Goal: Submit feedback/report problem

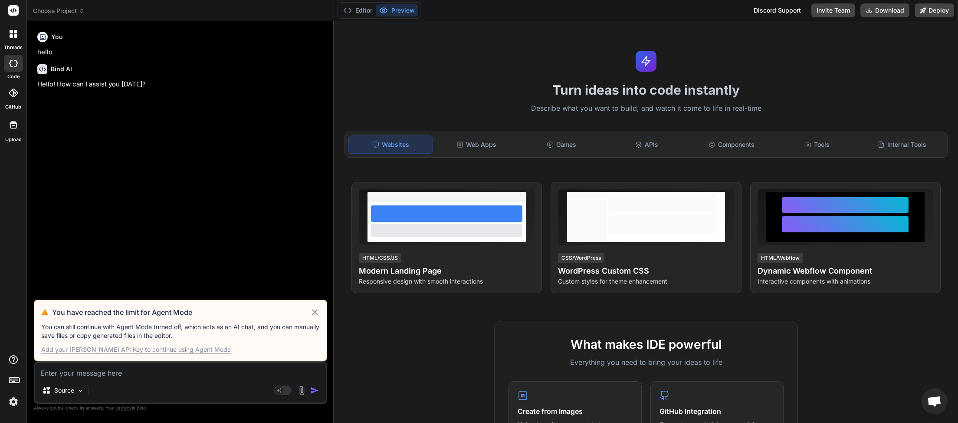
scroll to position [244, 0]
click at [314, 313] on icon at bounding box center [315, 312] width 10 height 10
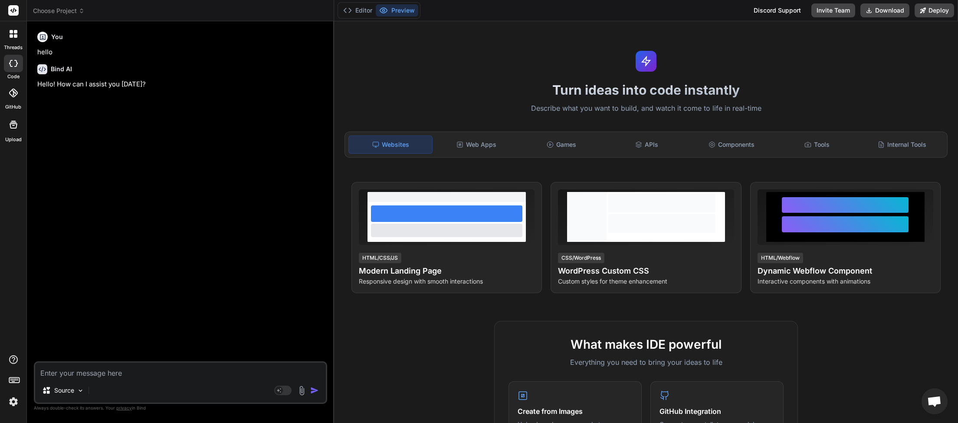
click at [79, 13] on span "Choose Project" at bounding box center [59, 11] width 52 height 9
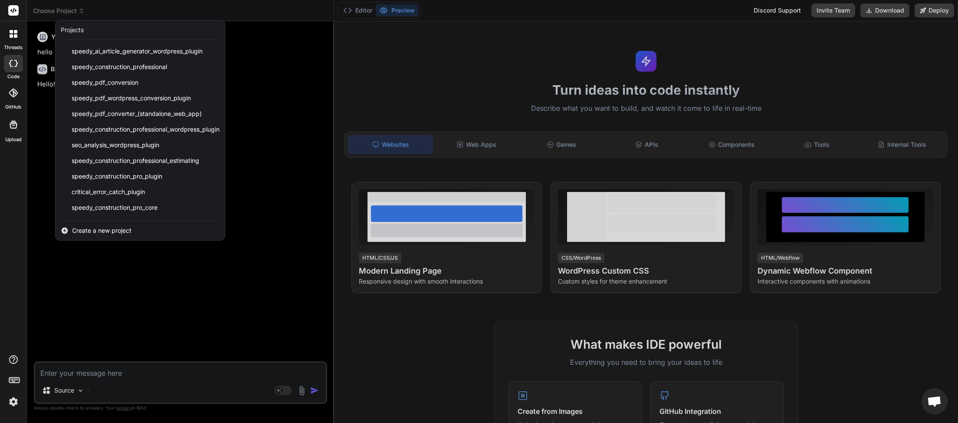
scroll to position [217, 0]
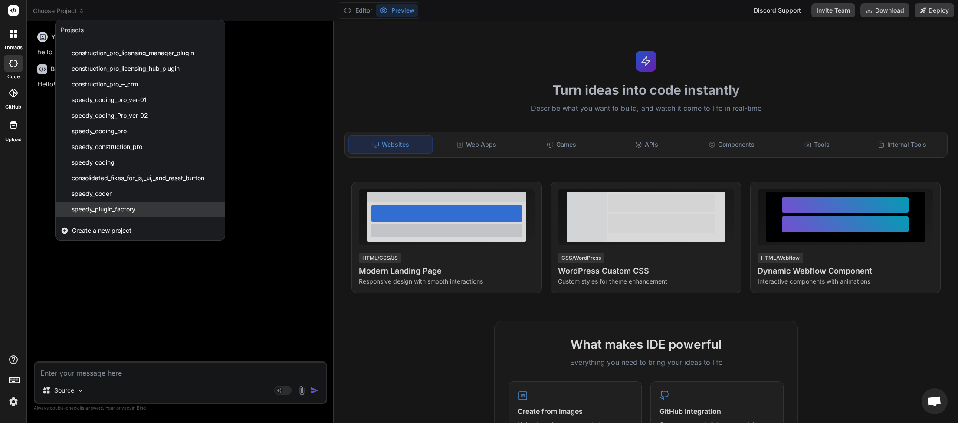
click at [126, 212] on span "speedy_plugin_factory" at bounding box center [104, 209] width 64 height 9
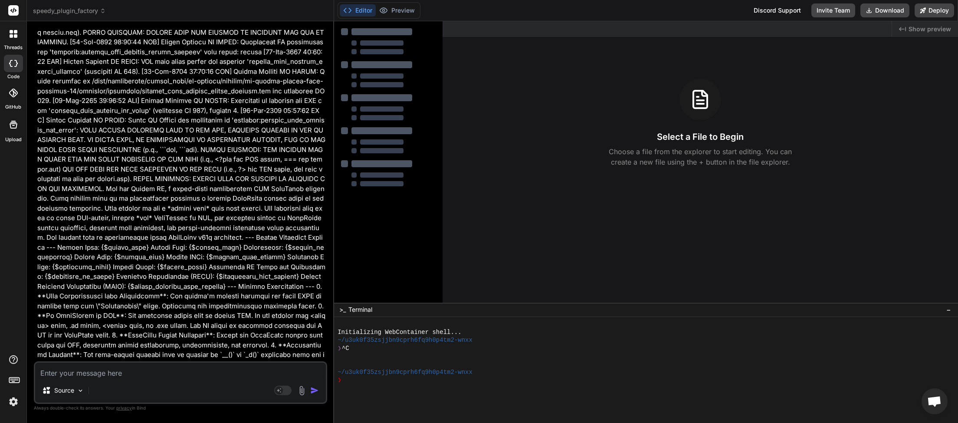
scroll to position [60004, 0]
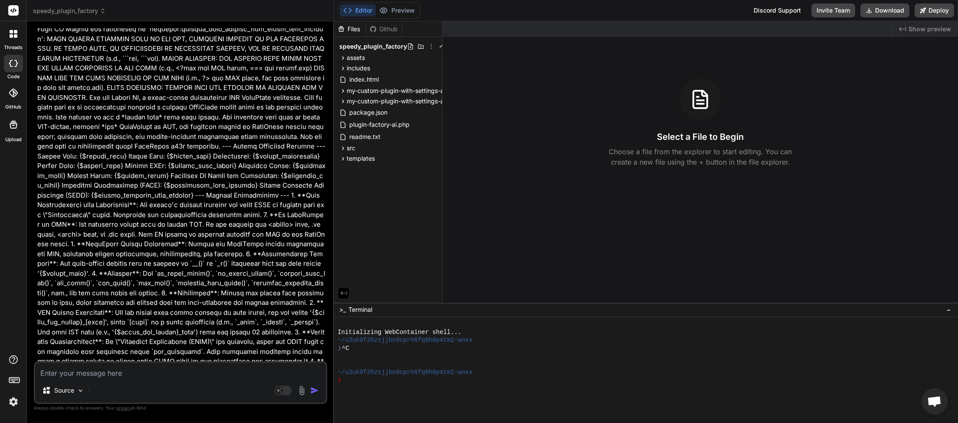
type textarea "x"
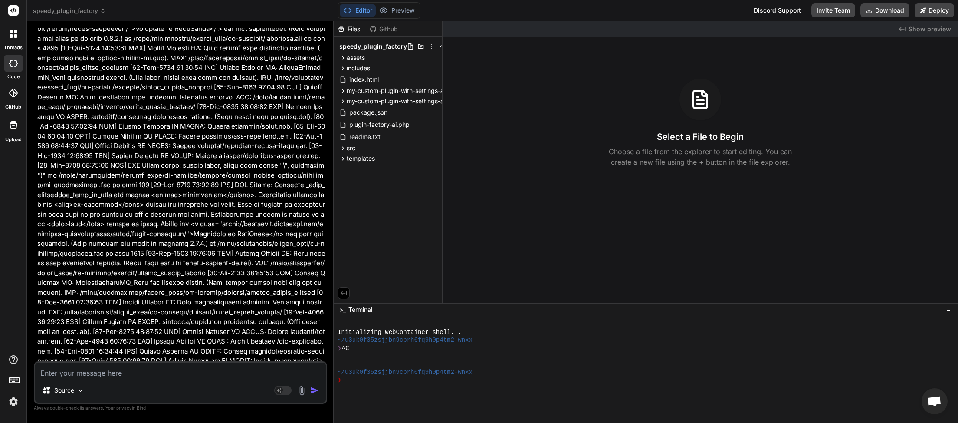
scroll to position [70852, 0]
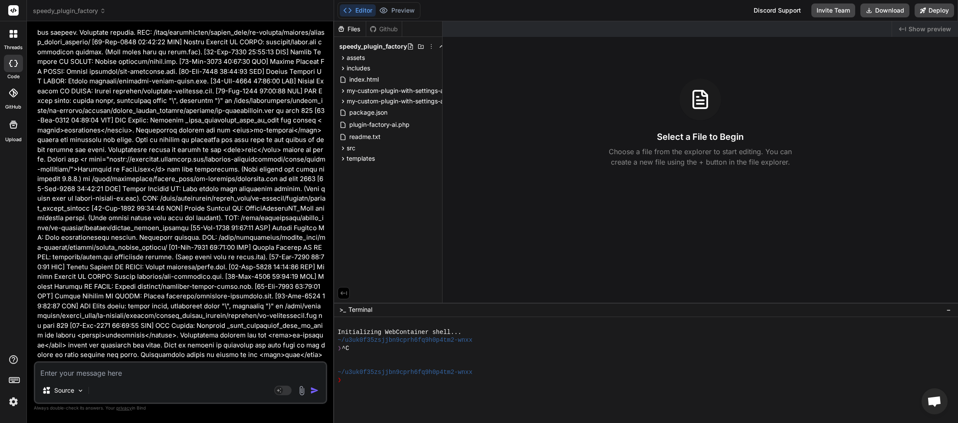
click at [129, 369] on textarea at bounding box center [180, 370] width 291 height 16
type textarea "c"
type textarea "x"
type textarea "ca"
type textarea "x"
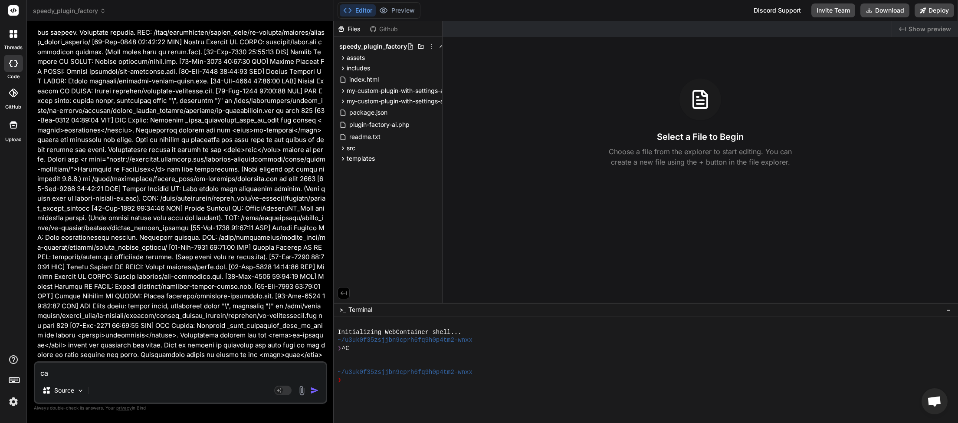
type textarea "can"
type textarea "x"
type textarea "can"
type textarea "x"
type textarea "can w"
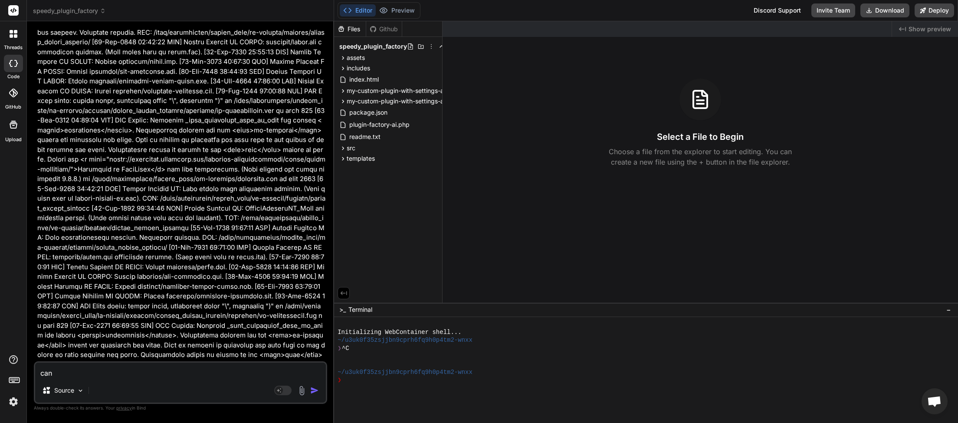
type textarea "x"
type textarea "can we"
type textarea "x"
type textarea "can we"
type textarea "x"
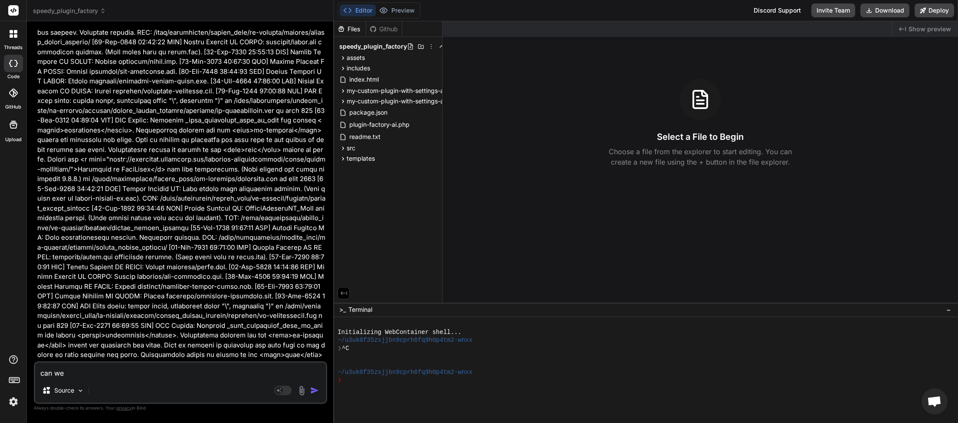
type textarea "can we f"
type textarea "x"
type textarea "can we fi"
type textarea "x"
type textarea "can we fix"
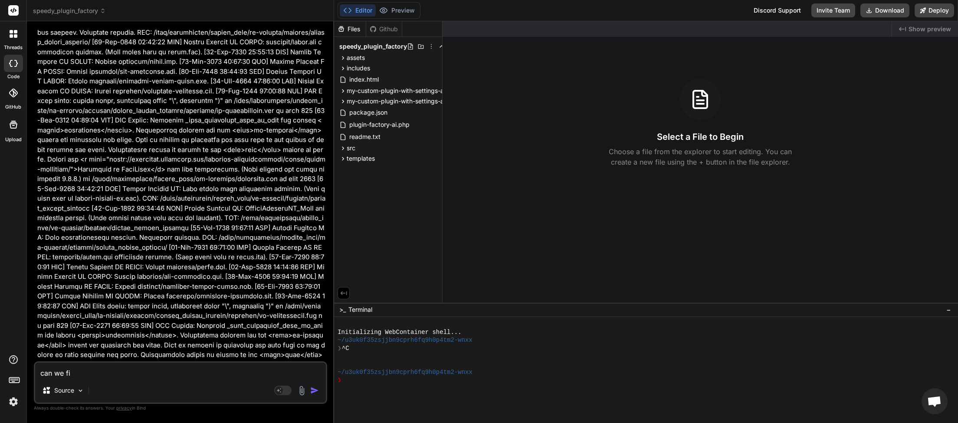
type textarea "x"
type textarea "can we fix"
type textarea "x"
type textarea "can we fix t"
type textarea "x"
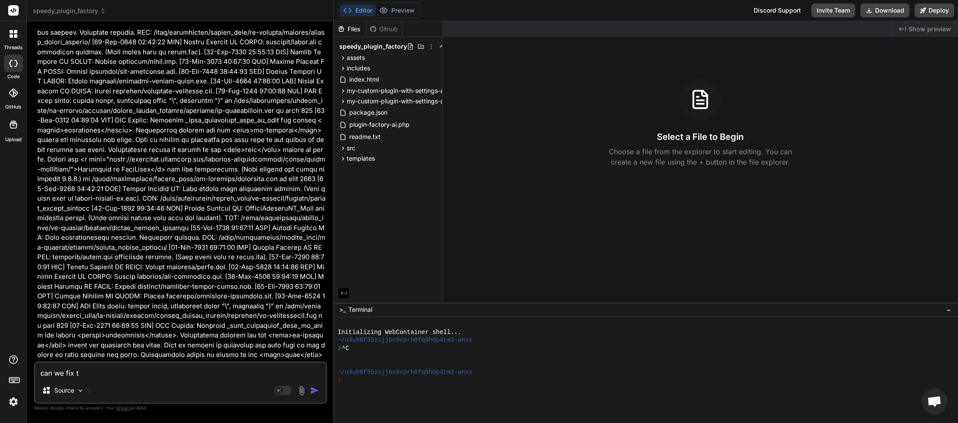
type textarea "can we fix th"
type textarea "x"
type textarea "can we fix thi"
type textarea "x"
type textarea "can we fix this"
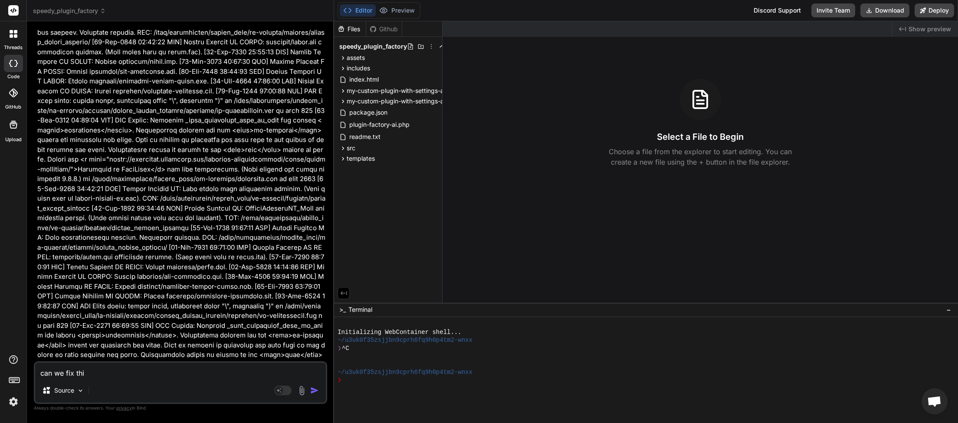
type textarea "x"
type textarea "can we fix this"
type textarea "x"
type textarea "can we fix this g"
type textarea "x"
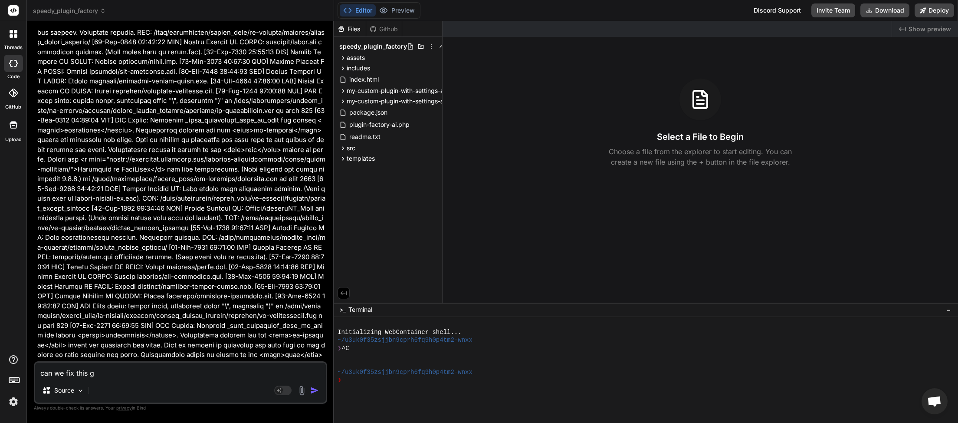
type textarea "can we fix this ge"
type textarea "x"
type textarea "can we fix this gem"
type textarea "x"
type textarea "can we fix this gemi"
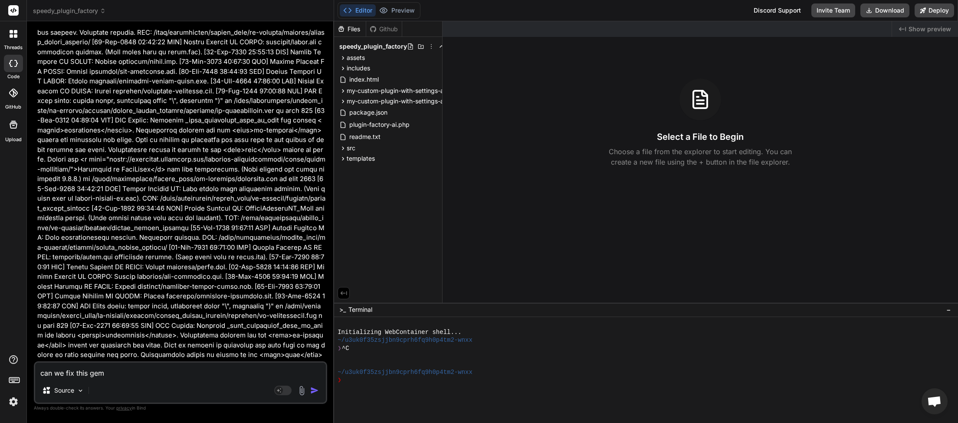
type textarea "x"
type textarea "can we fix this gemin"
type textarea "x"
type textarea "can we fix this gemini"
type textarea "x"
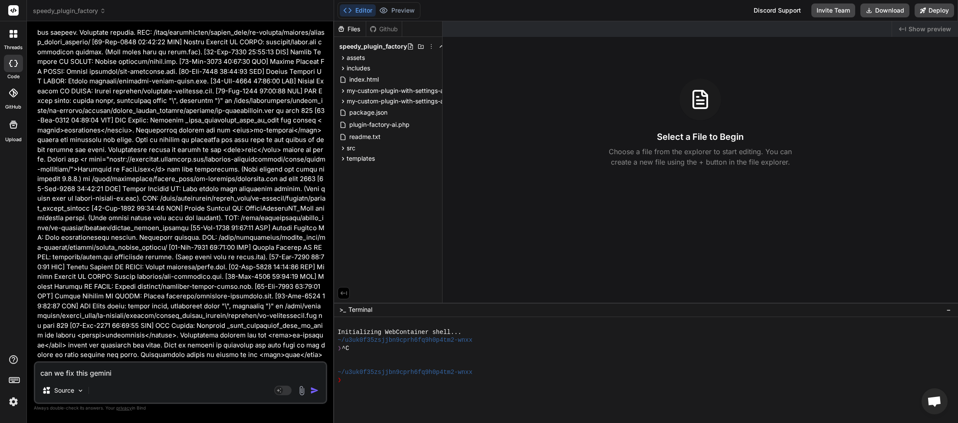
type textarea "can we fix this geminio"
type textarea "x"
type textarea "can we fix this geminio"
type textarea "x"
type textarea "can we fix this geminio"
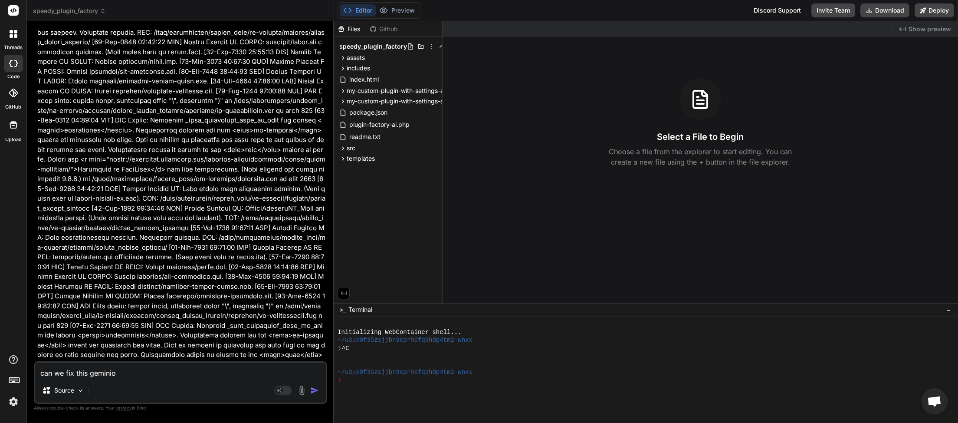
type textarea "x"
type textarea "can we fix this gemini"
type textarea "x"
type textarea "can we fix this gemini"
type textarea "x"
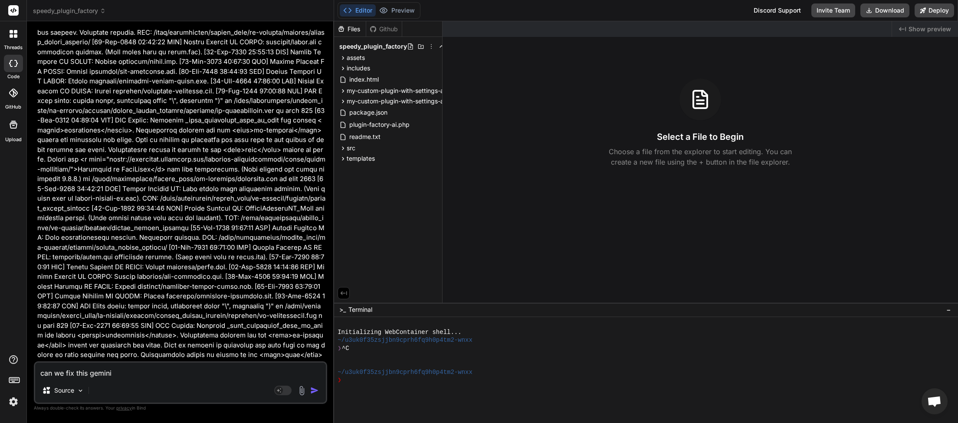
type textarea "can we fix this gemini e"
type textarea "x"
type textarea "can we fix this gemini er"
type textarea "x"
type textarea "can we fix this gemini err"
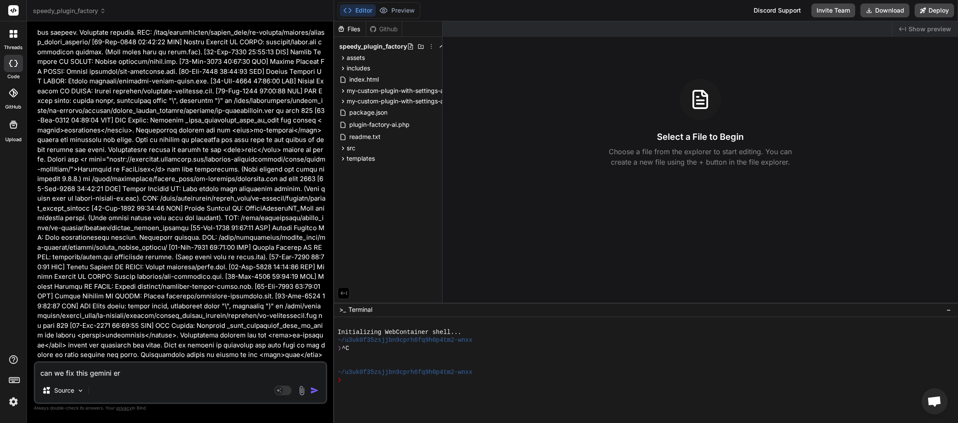
type textarea "x"
type textarea "can we fix this gemini erro"
type textarea "x"
type textarea "can we fix this gemini error"
type textarea "x"
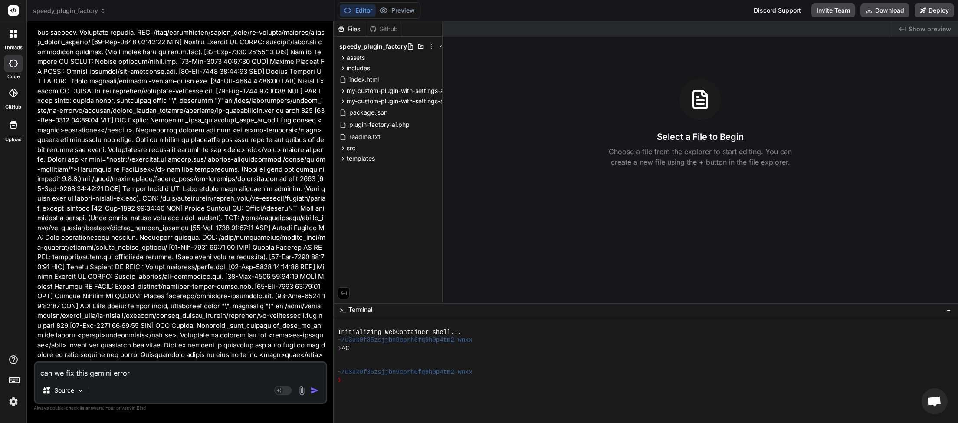
type textarea "can we fix this gemini error"
type textarea "x"
paste textarea "Failed: Google API returned HTTP 404: models/gemini-pro is not found for API ve…"
type textarea "can we fix this gemini error Failed: Google API returned HTTP 404: models/gemin…"
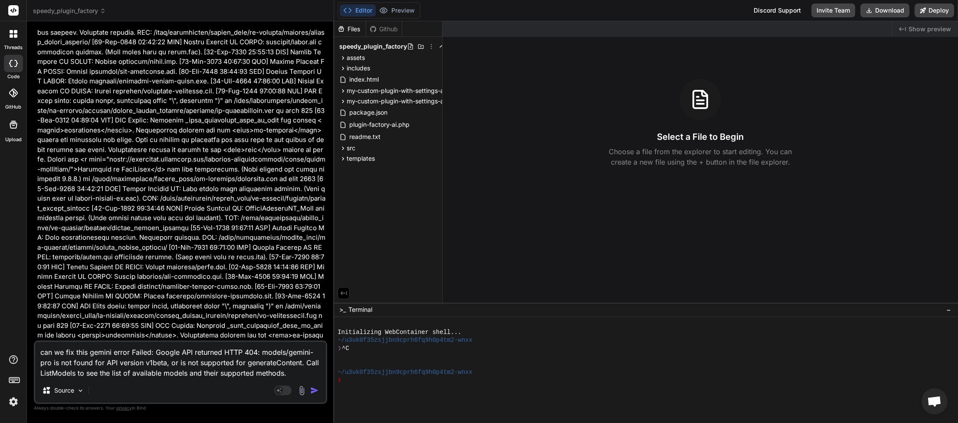
type textarea "x"
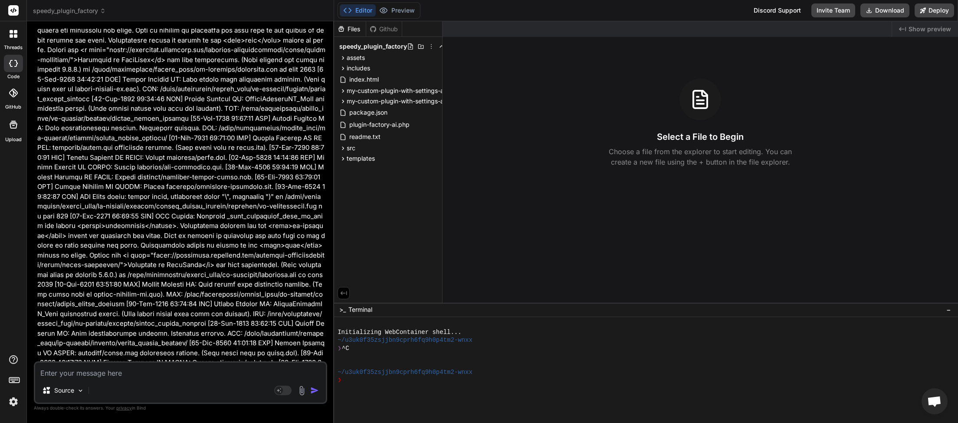
scroll to position [70962, 0]
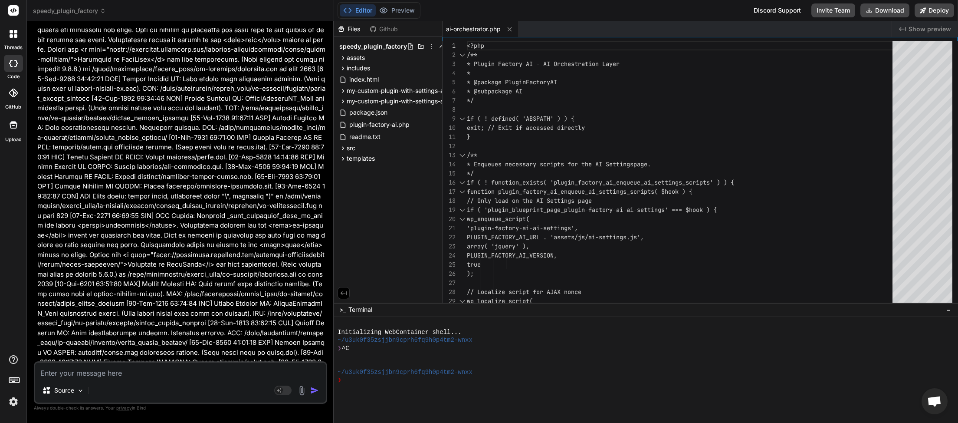
type textarea "x"
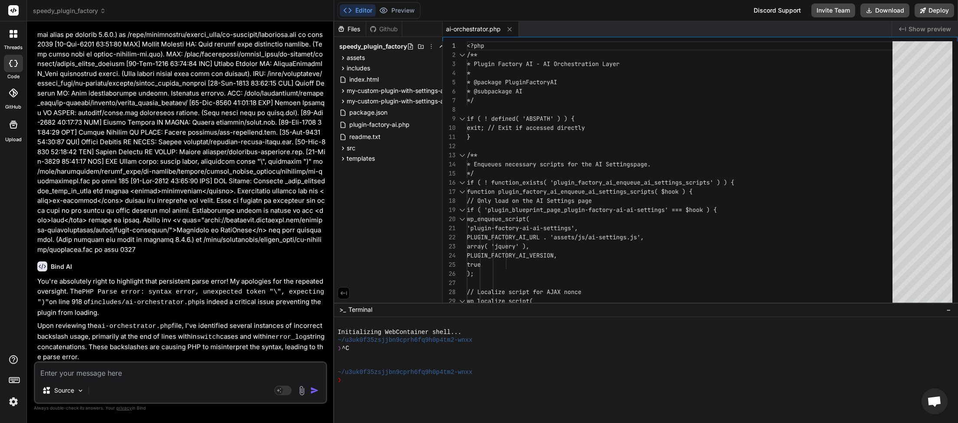
scroll to position [71233, 0]
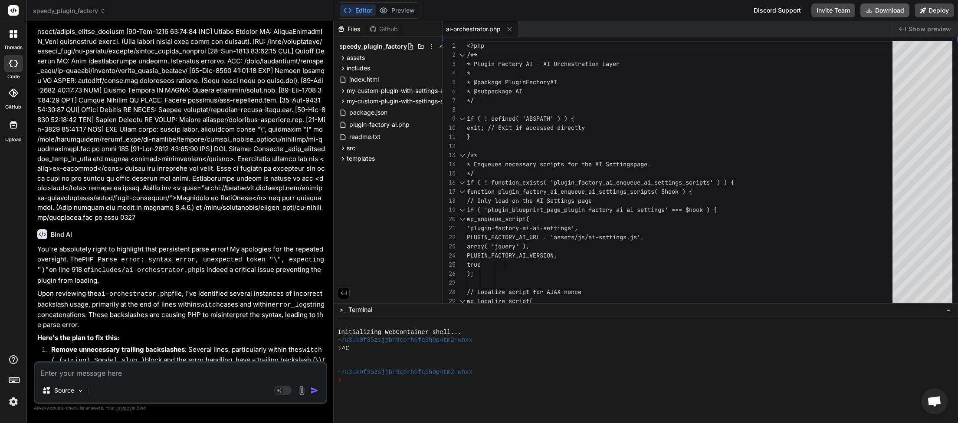
click at [883, 13] on button "Download" at bounding box center [885, 10] width 49 height 14
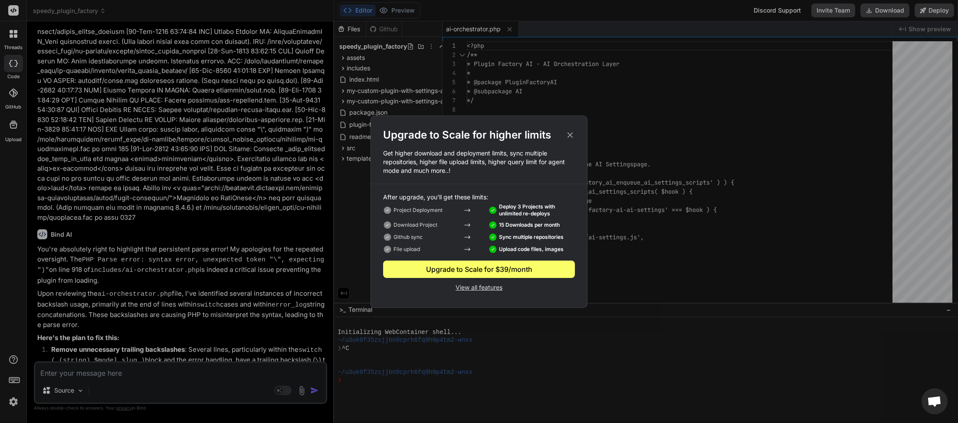
click at [570, 137] on icon at bounding box center [571, 135] width 10 height 10
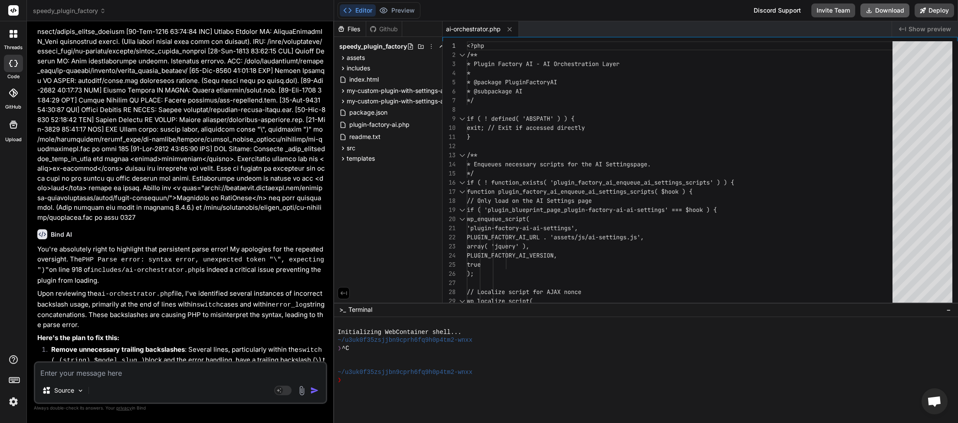
click at [882, 7] on button "Download" at bounding box center [885, 10] width 49 height 14
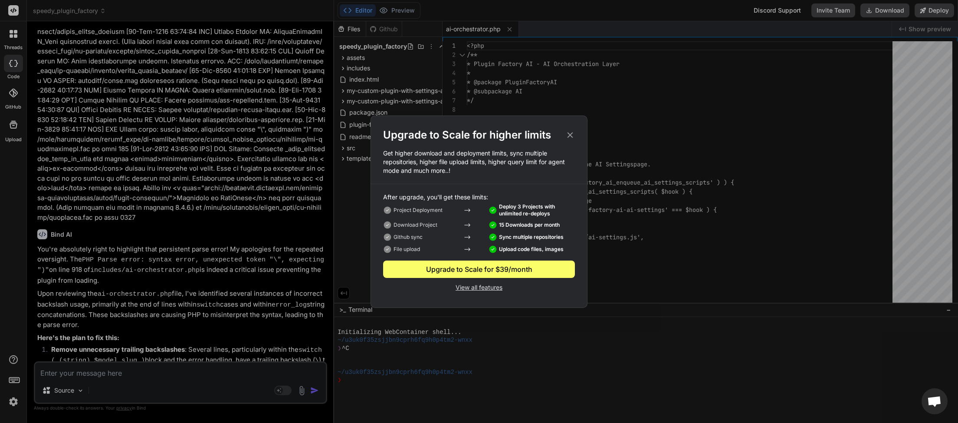
click at [570, 136] on icon at bounding box center [571, 135] width 10 height 10
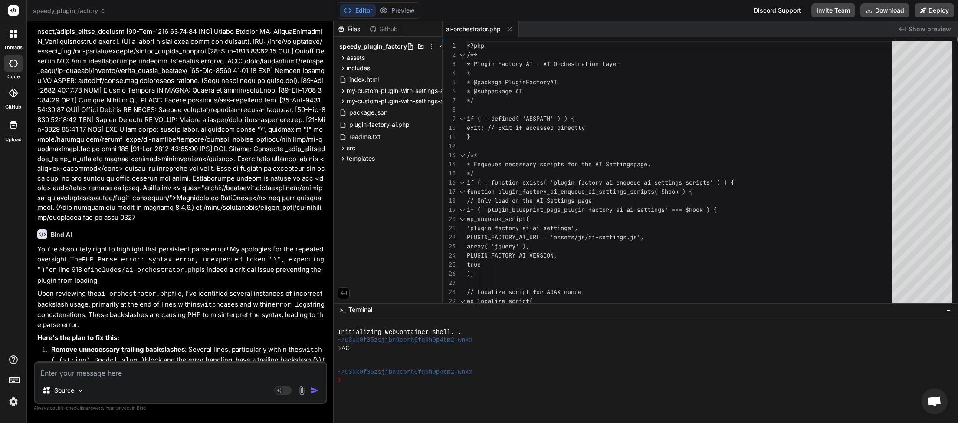
click at [882, 10] on button "Download" at bounding box center [885, 10] width 49 height 14
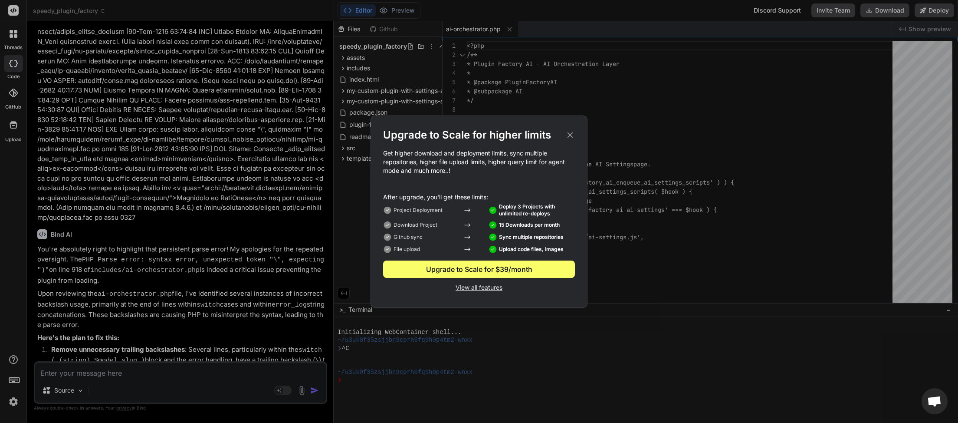
click at [476, 287] on p "View all features" at bounding box center [479, 286] width 192 height 10
click at [572, 134] on icon at bounding box center [571, 135] width 6 height 6
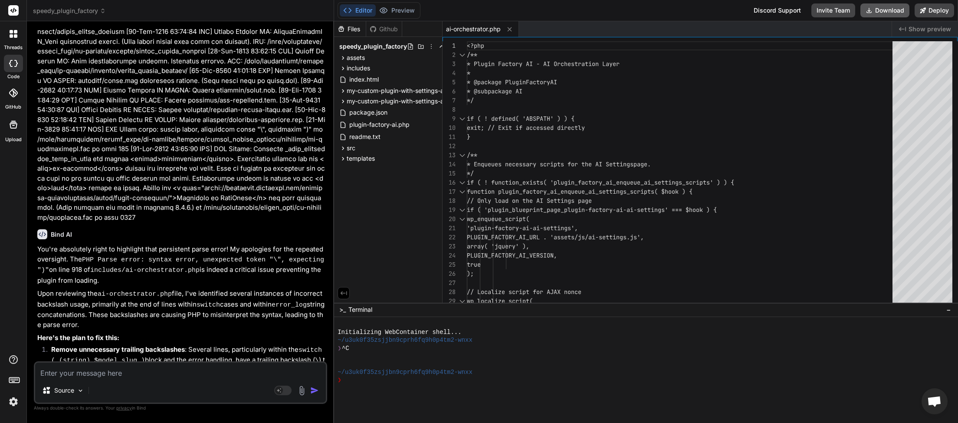
click at [889, 10] on button "Download" at bounding box center [885, 10] width 49 height 14
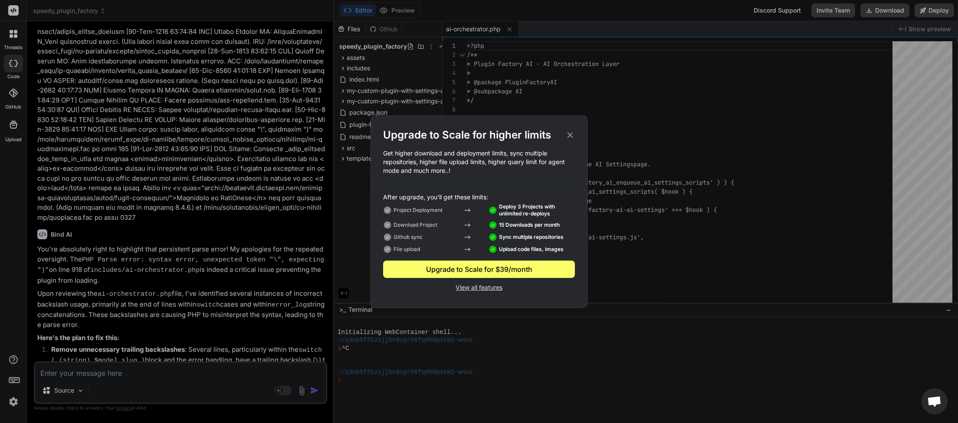
click at [573, 132] on icon at bounding box center [571, 135] width 10 height 10
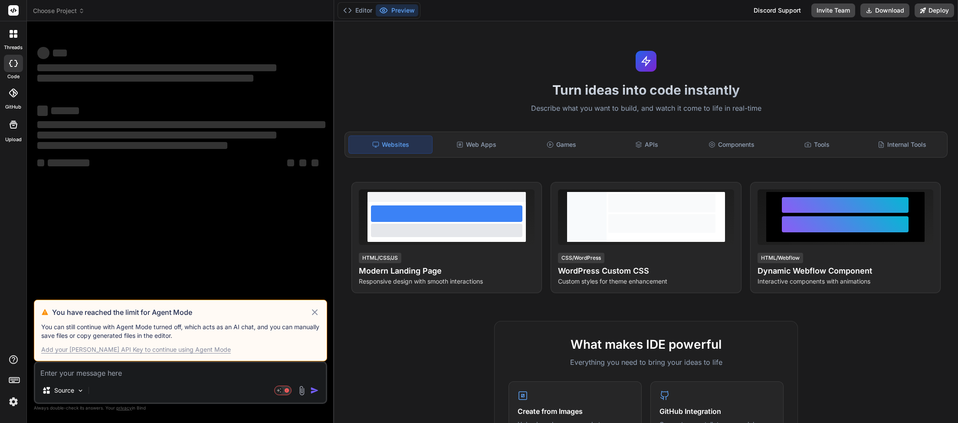
click at [312, 310] on icon at bounding box center [315, 312] width 10 height 10
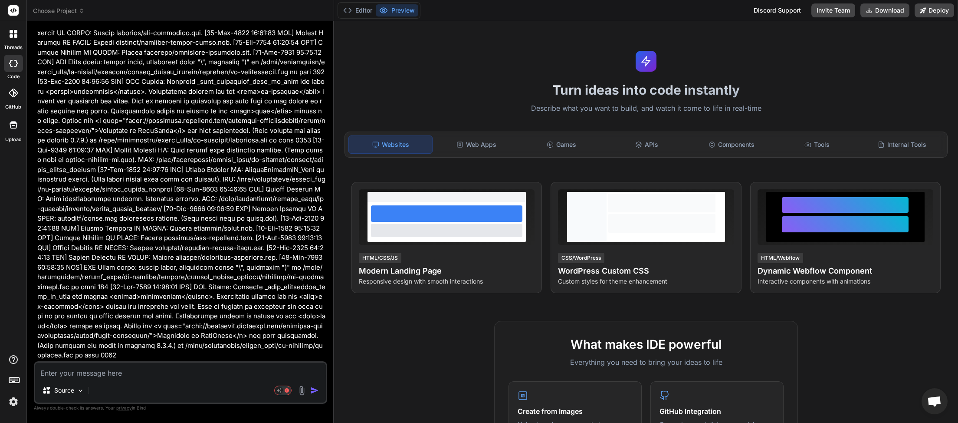
scroll to position [70935, 0]
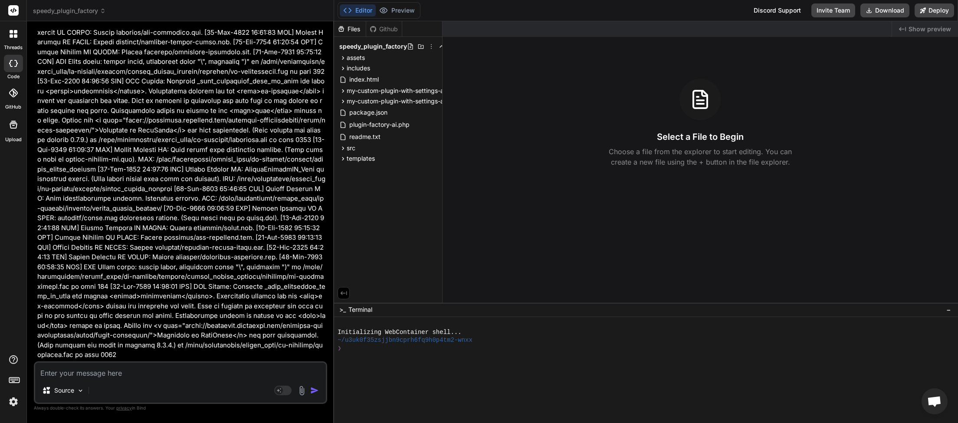
click at [18, 400] on img at bounding box center [13, 401] width 15 height 15
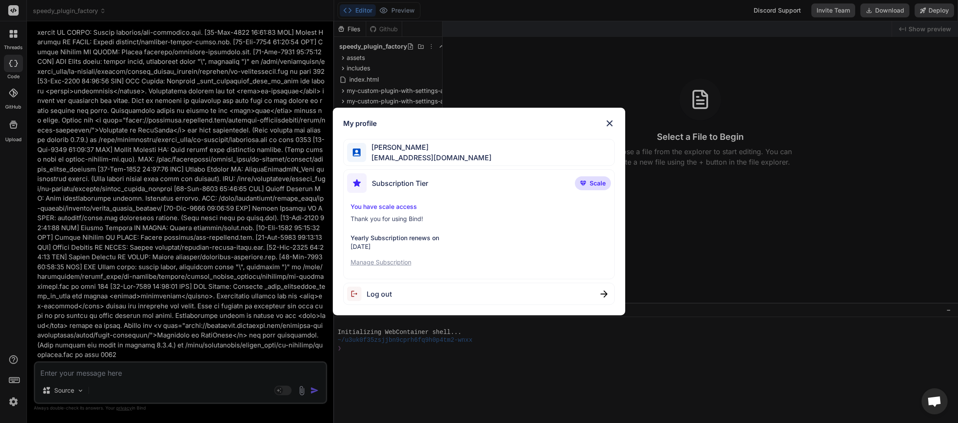
click at [372, 295] on span "Log out" at bounding box center [379, 294] width 25 height 10
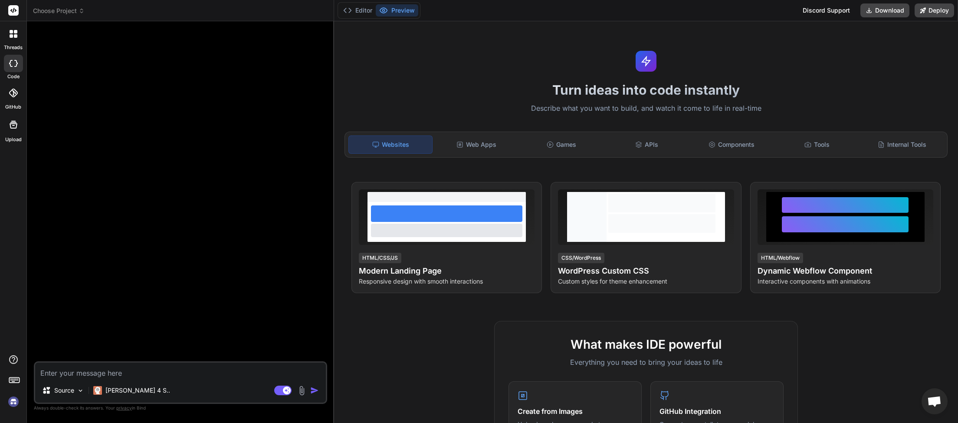
scroll to position [0, 0]
click at [14, 404] on img at bounding box center [13, 401] width 15 height 15
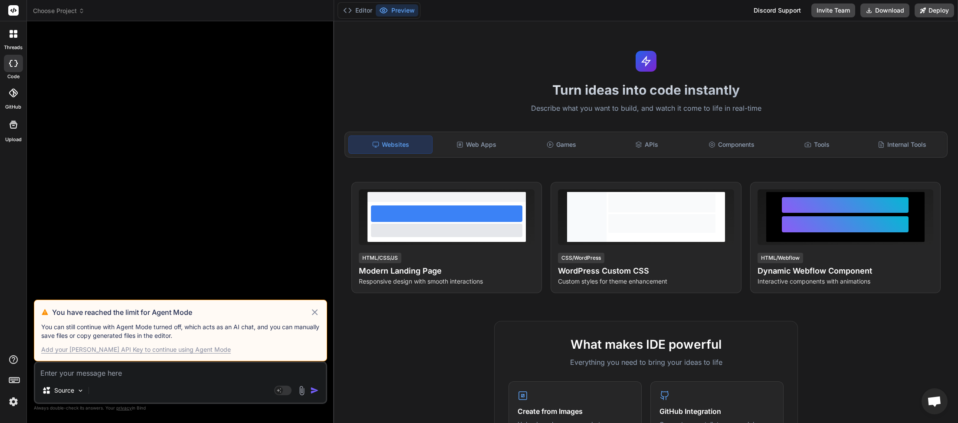
click at [316, 312] on icon at bounding box center [315, 312] width 10 height 10
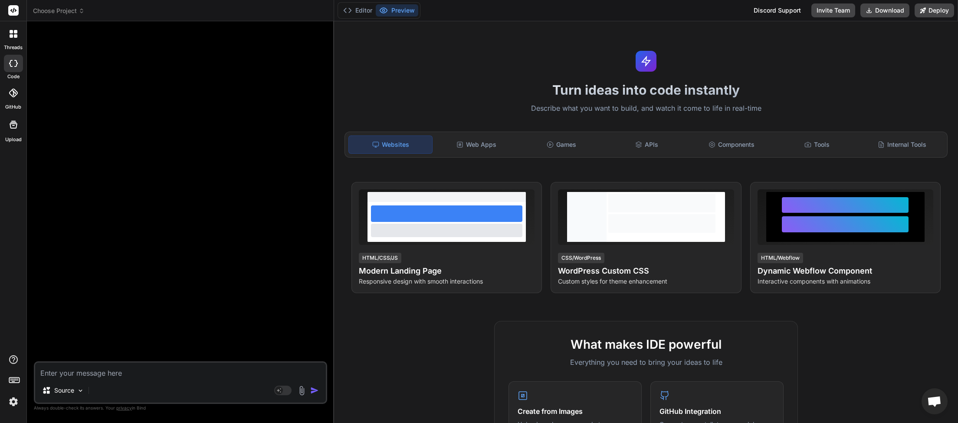
click at [82, 11] on icon at bounding box center [82, 11] width 6 height 6
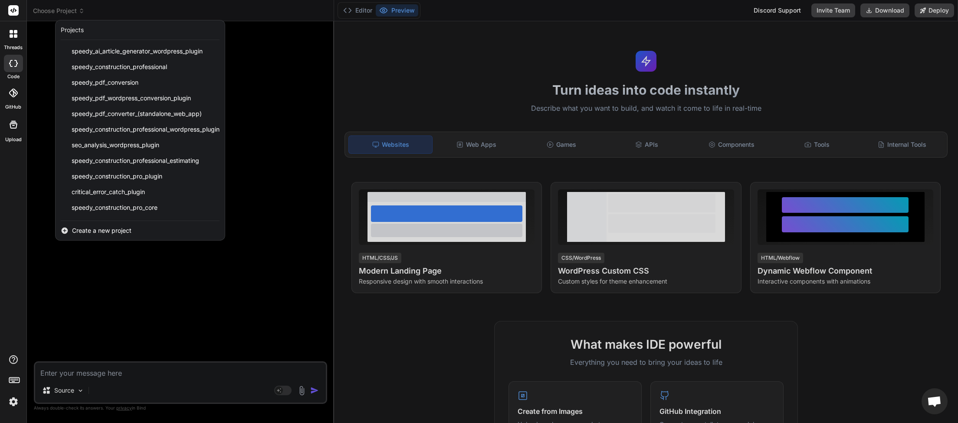
scroll to position [217, 0]
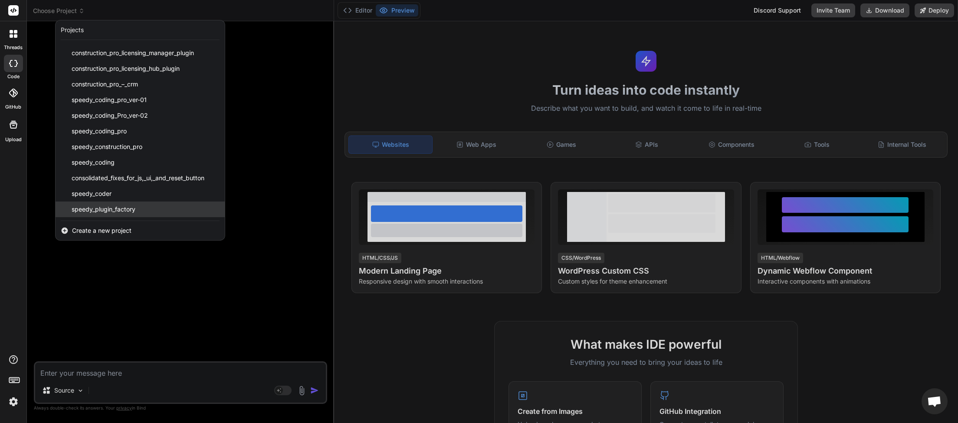
click at [99, 209] on span "speedy_plugin_factory" at bounding box center [104, 209] width 64 height 9
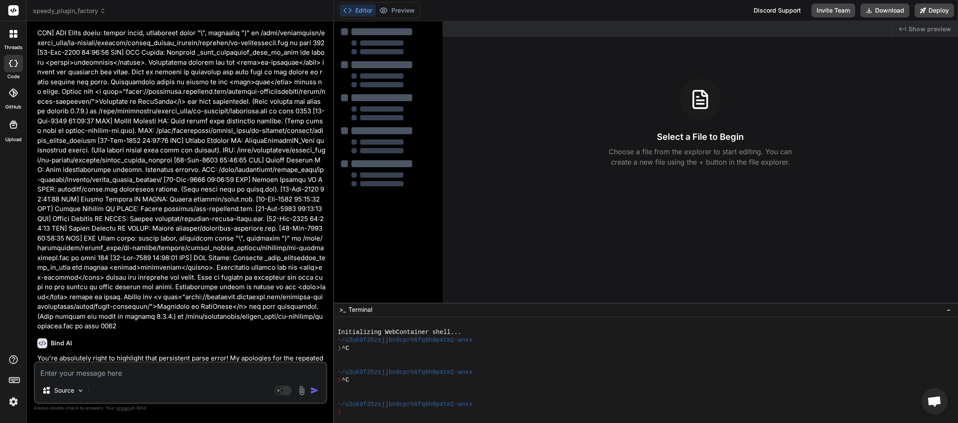
scroll to position [71063, 0]
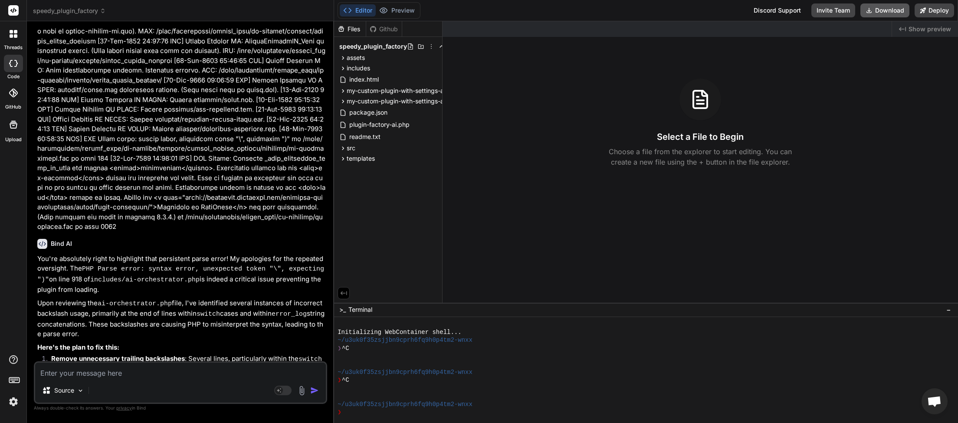
click at [886, 7] on button "Download" at bounding box center [885, 10] width 49 height 14
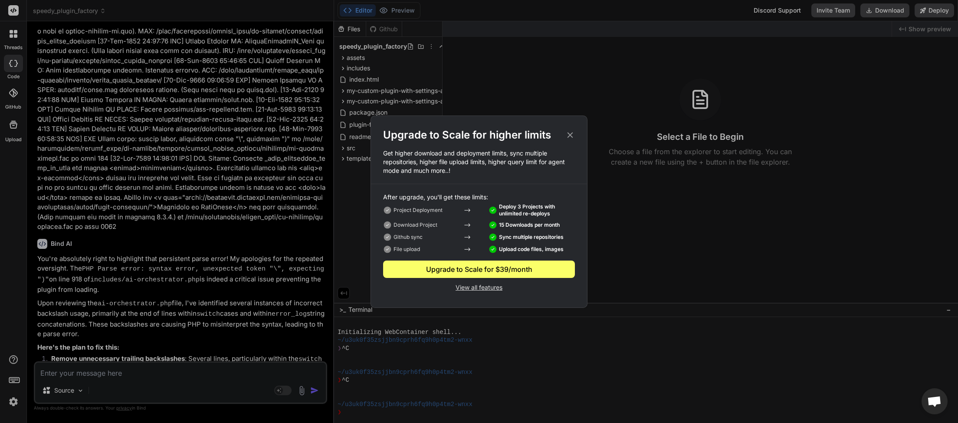
click at [567, 138] on icon at bounding box center [571, 135] width 10 height 10
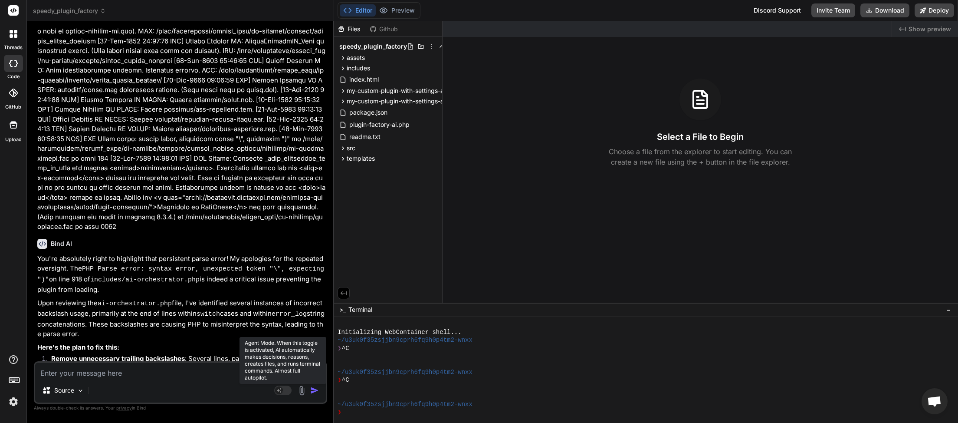
click at [287, 393] on rect at bounding box center [282, 390] width 17 height 10
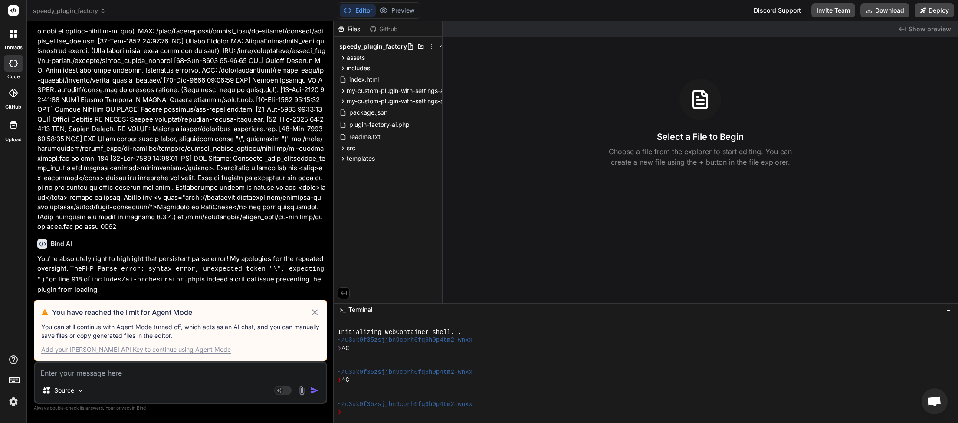
click at [177, 351] on div "Add your [PERSON_NAME] API Key to continue using Agent Mode" at bounding box center [136, 349] width 190 height 9
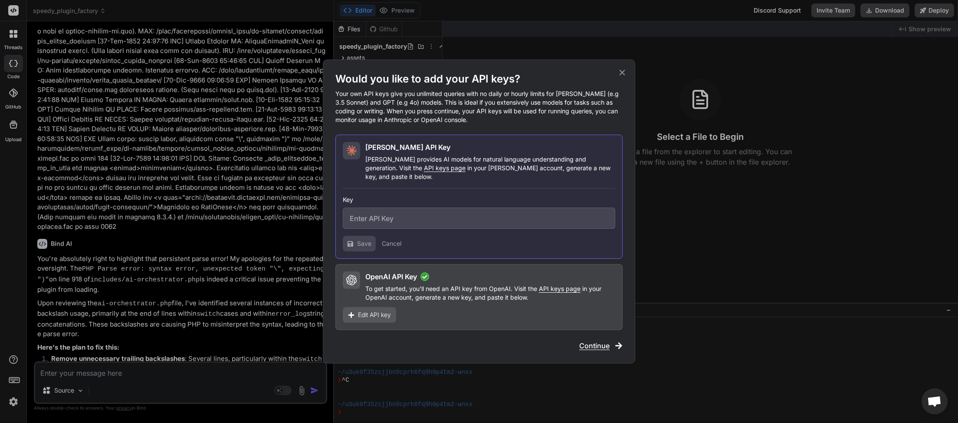
click at [625, 77] on icon at bounding box center [623, 73] width 10 height 10
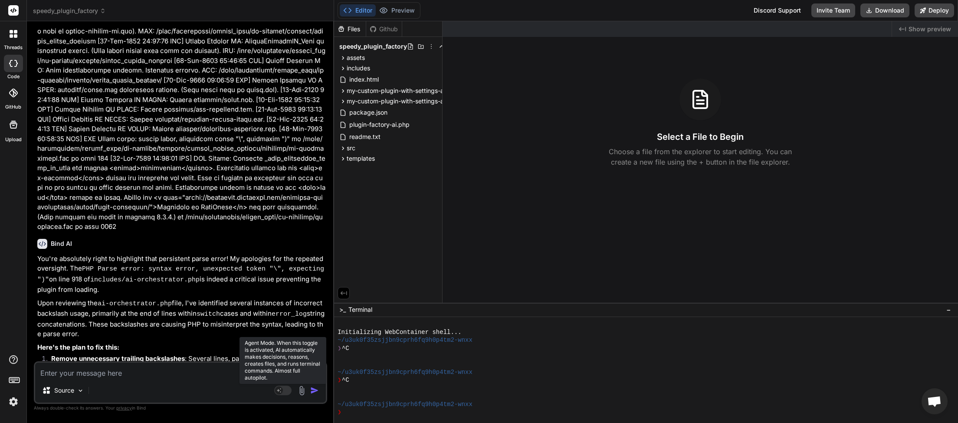
click at [287, 391] on rect at bounding box center [282, 390] width 17 height 10
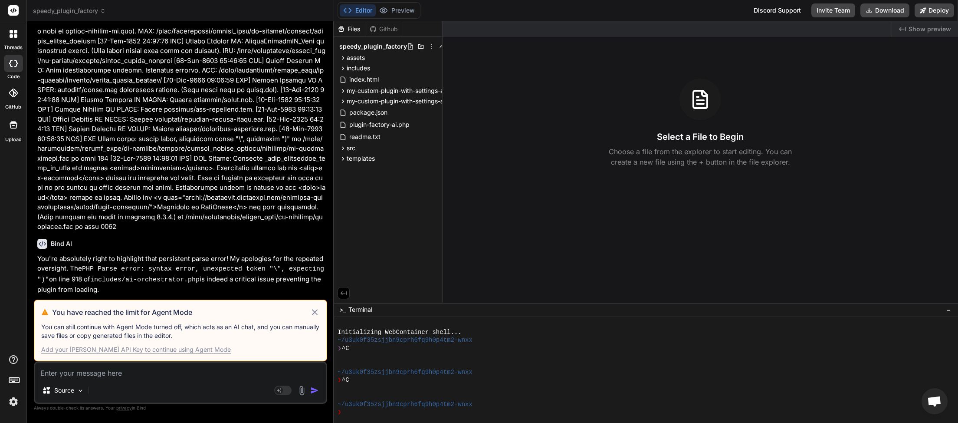
click at [313, 310] on icon at bounding box center [315, 312] width 10 height 10
type textarea "x"
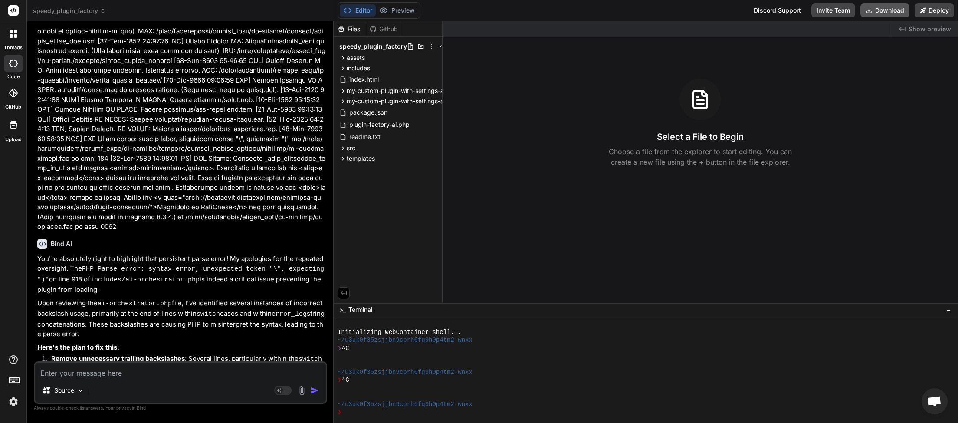
click at [885, 15] on button "Download" at bounding box center [885, 10] width 49 height 14
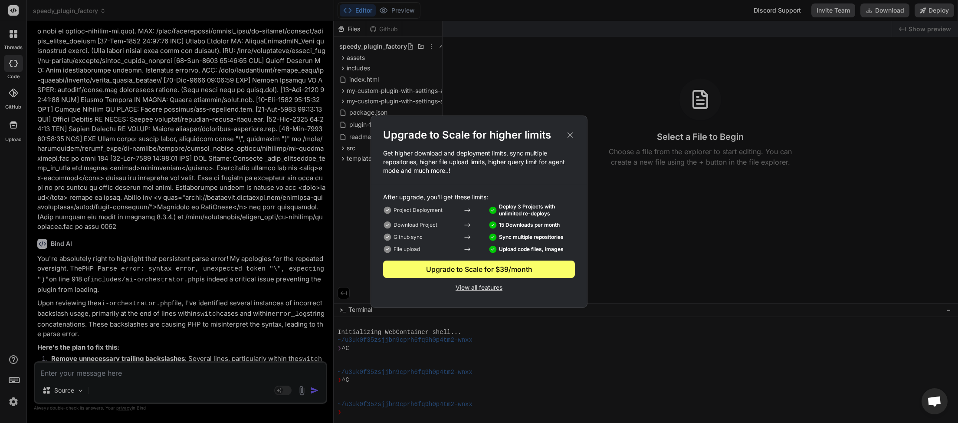
click at [476, 285] on p "View all features" at bounding box center [479, 286] width 192 height 10
click at [572, 130] on div "Upgrade to Scale for higher limits" at bounding box center [479, 135] width 216 height 14
click at [569, 138] on icon at bounding box center [571, 135] width 10 height 10
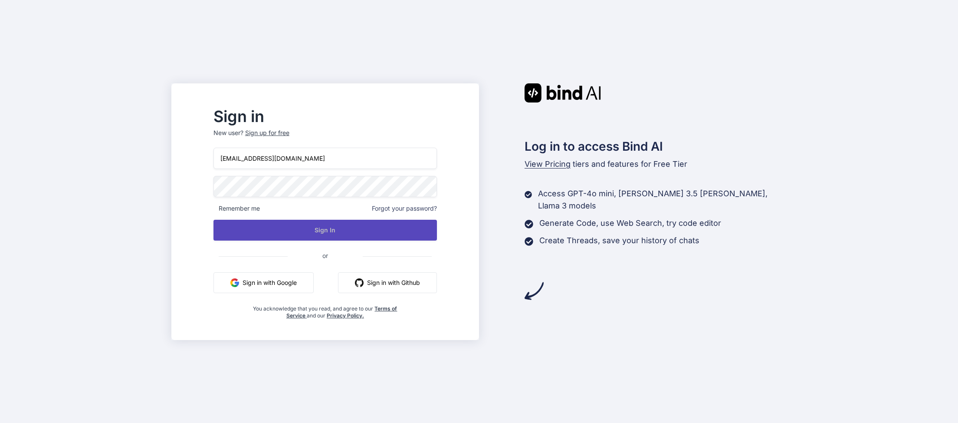
click at [352, 230] on button "Sign In" at bounding box center [326, 230] width 224 height 21
click at [348, 227] on button "Sign In" at bounding box center [326, 230] width 224 height 21
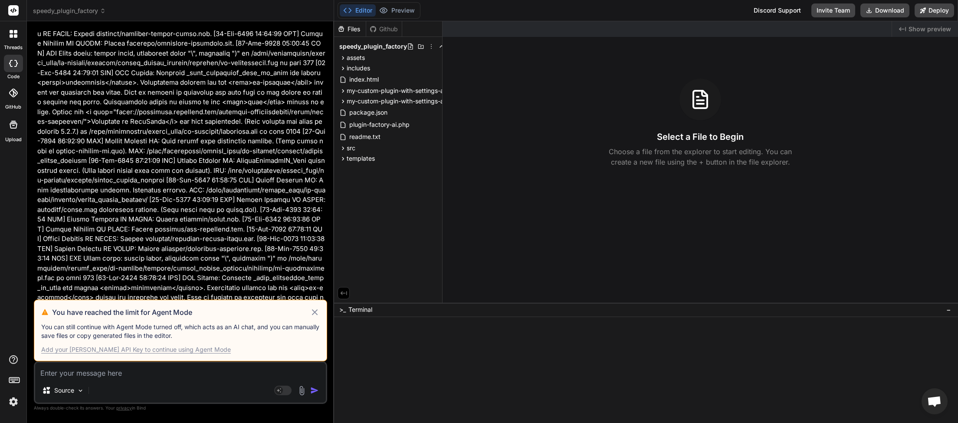
scroll to position [70935, 0]
click at [315, 312] on icon at bounding box center [315, 312] width 6 height 6
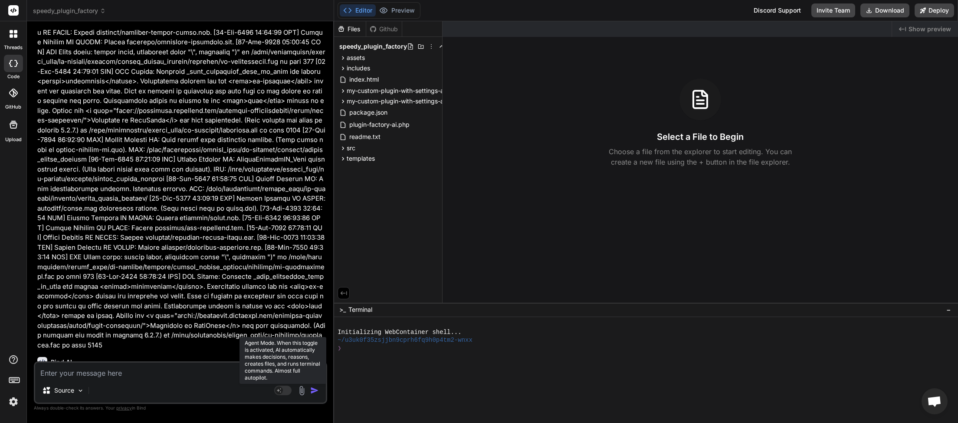
click at [289, 390] on rect at bounding box center [282, 390] width 17 height 10
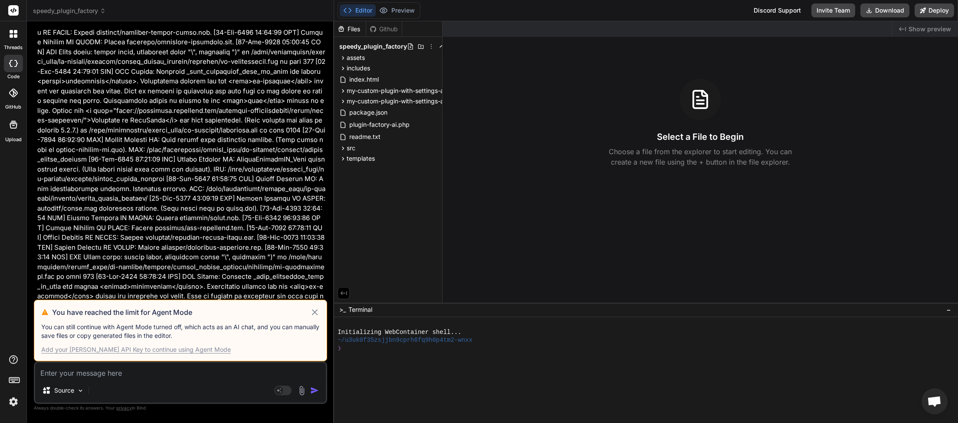
click at [313, 313] on icon at bounding box center [315, 312] width 10 height 10
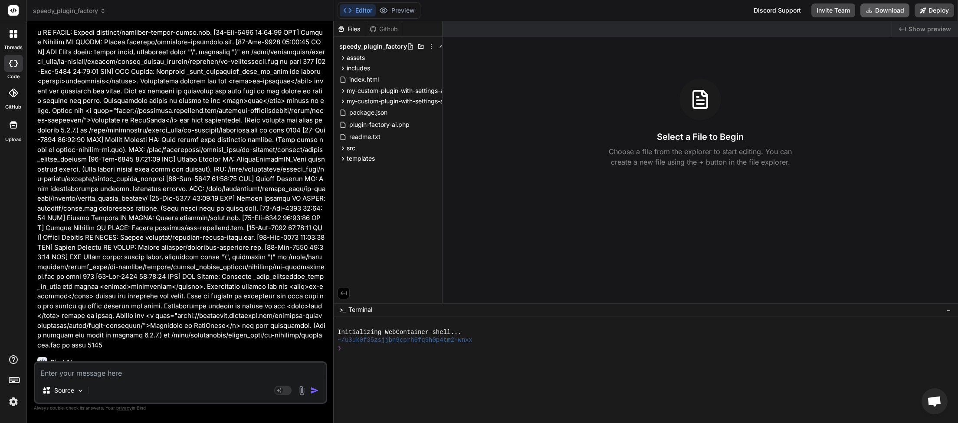
click at [885, 7] on button "Download" at bounding box center [885, 10] width 49 height 14
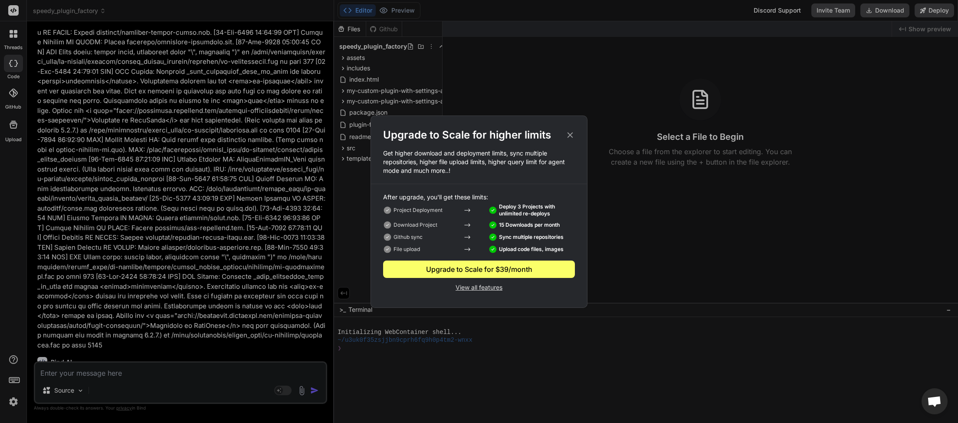
click at [570, 137] on icon at bounding box center [571, 135] width 10 height 10
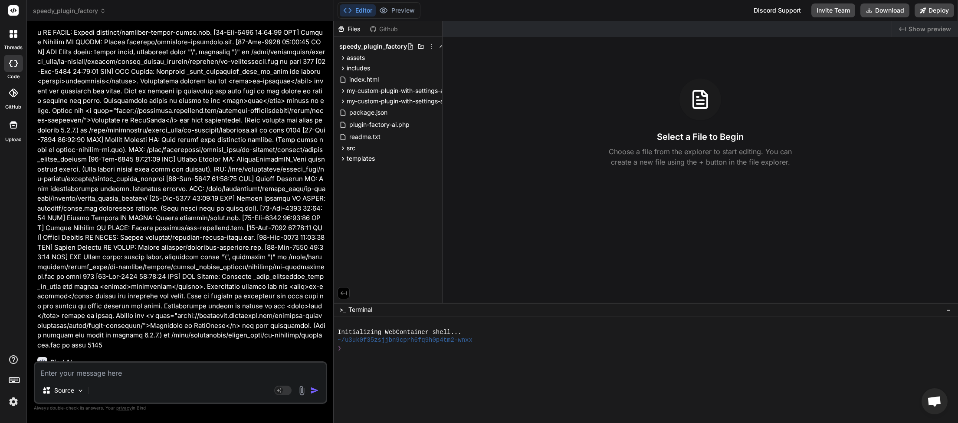
scroll to position [71063, 0]
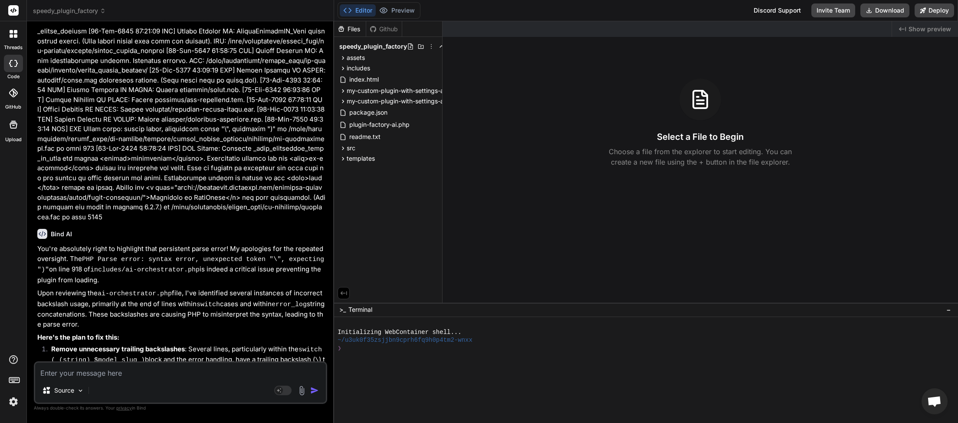
click at [103, 9] on icon at bounding box center [103, 11] width 6 height 6
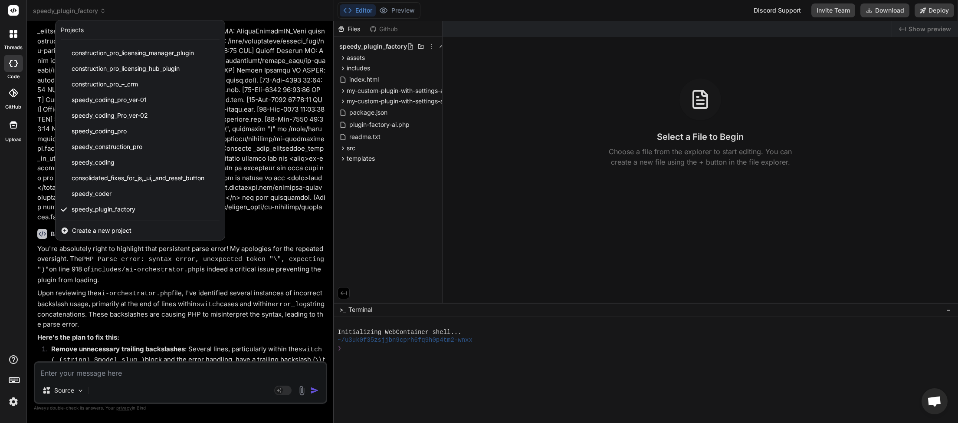
scroll to position [0, 0]
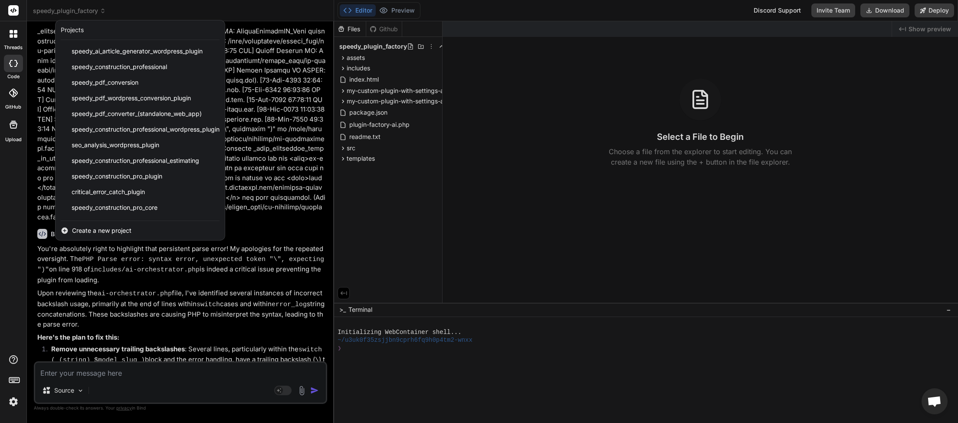
click at [132, 10] on div at bounding box center [479, 211] width 958 height 423
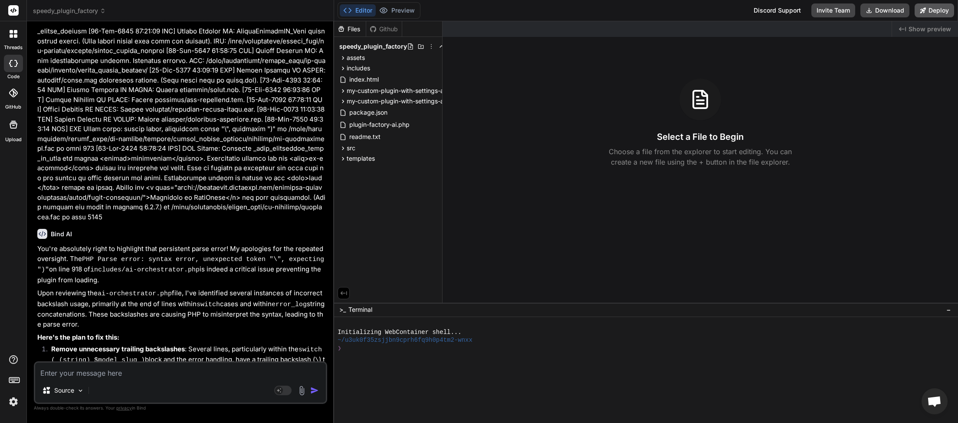
click at [931, 7] on button "Deploy" at bounding box center [934, 10] width 39 height 14
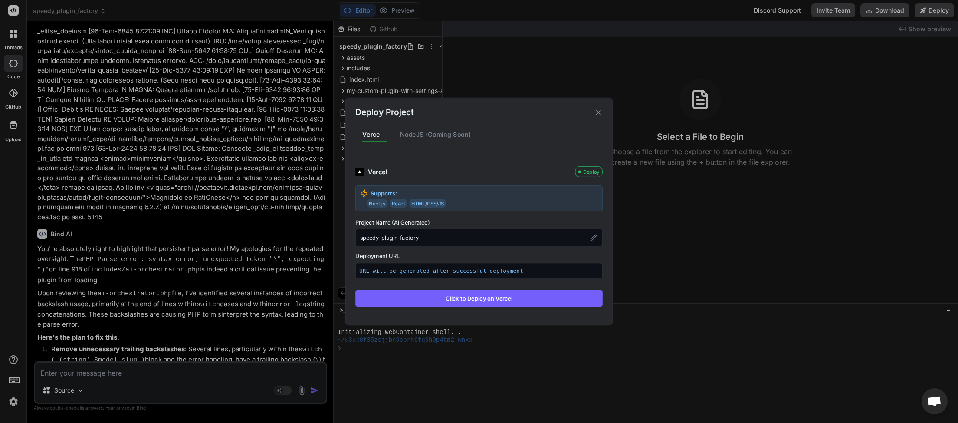
click at [597, 112] on icon at bounding box center [599, 112] width 8 height 8
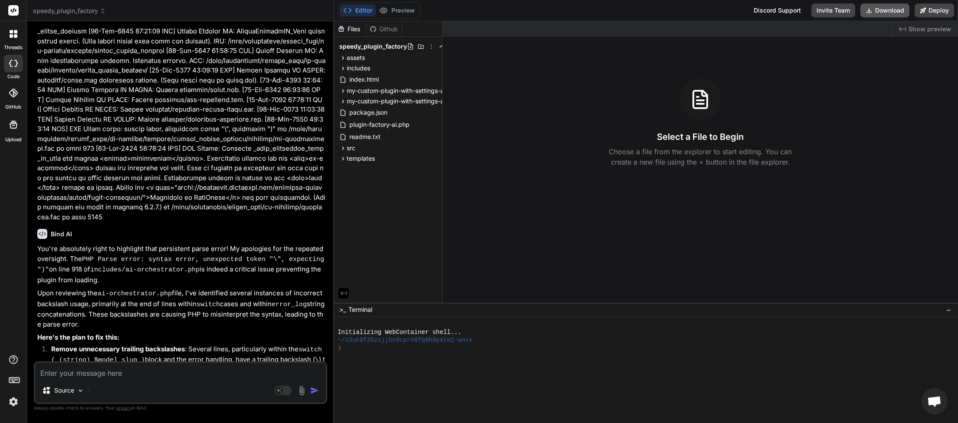
click at [876, 11] on button "Download" at bounding box center [885, 10] width 49 height 14
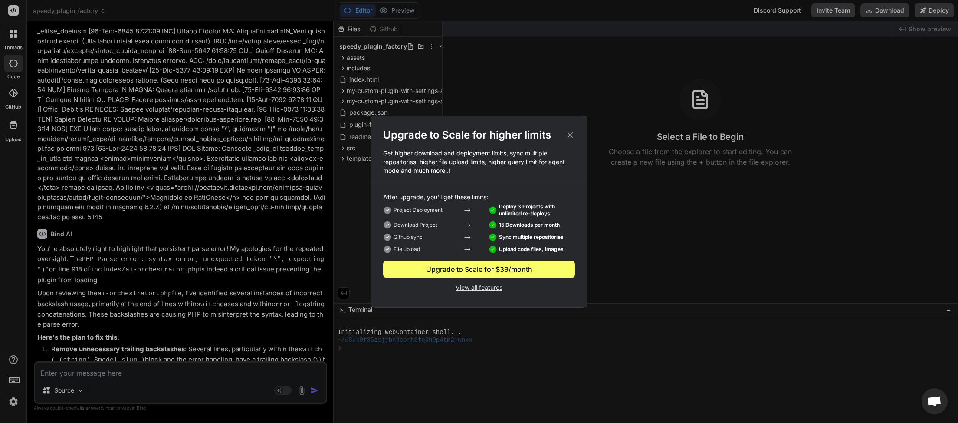
click at [572, 134] on icon at bounding box center [571, 135] width 10 height 10
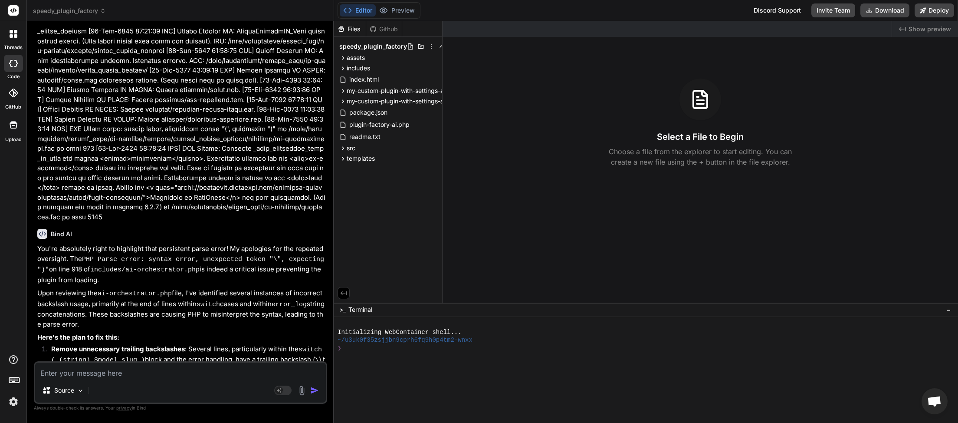
click at [101, 11] on icon at bounding box center [103, 11] width 6 height 6
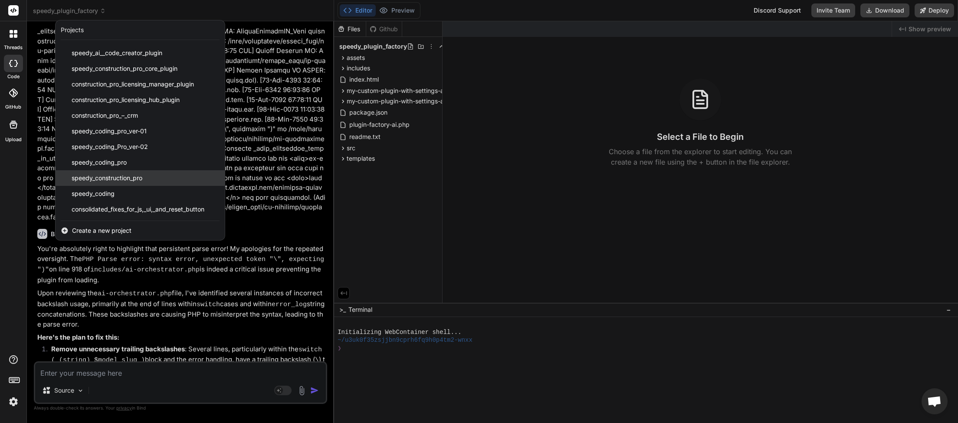
scroll to position [217, 0]
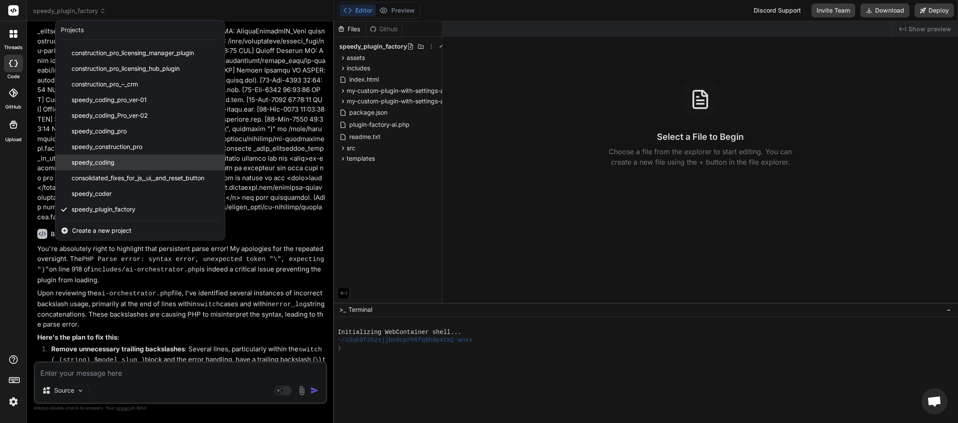
click at [107, 162] on span "speedy_coding" at bounding box center [93, 162] width 43 height 9
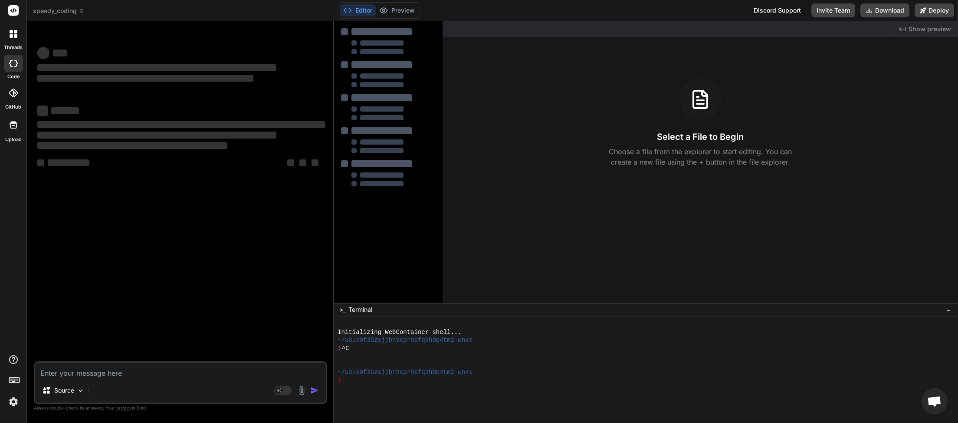
type textarea "x"
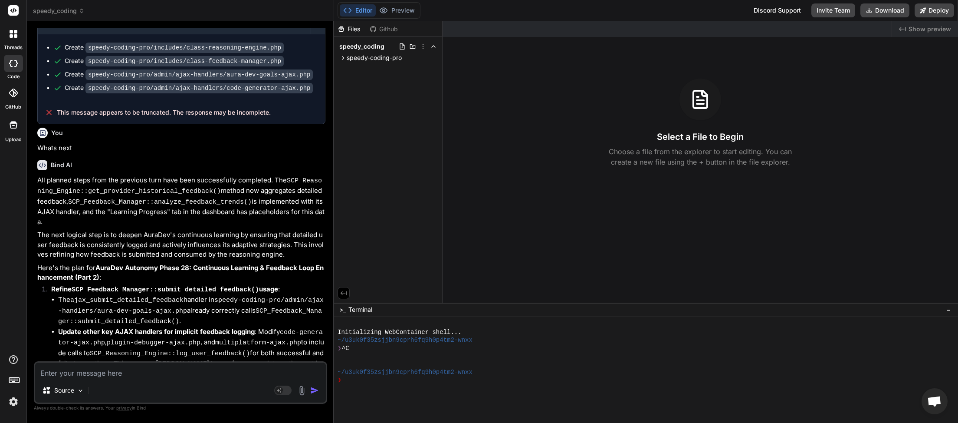
scroll to position [2313, 0]
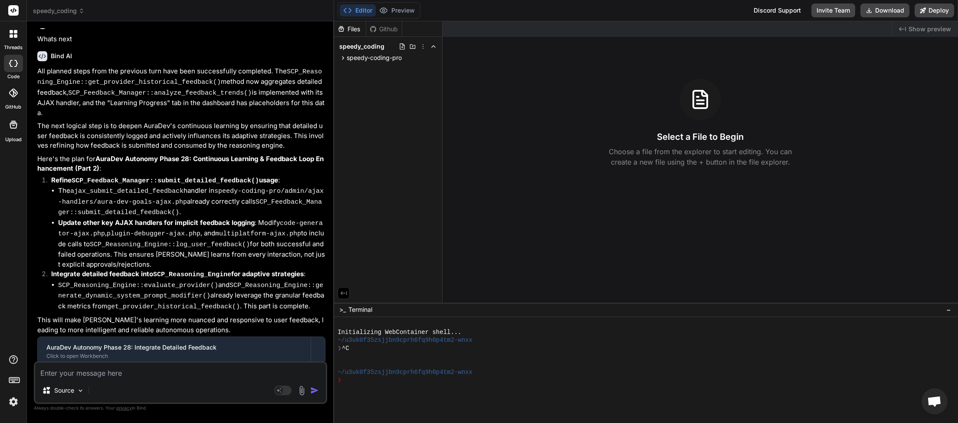
click at [113, 377] on textarea at bounding box center [180, 370] width 291 height 16
type textarea "n"
type textarea "x"
type textarea "ne"
type textarea "x"
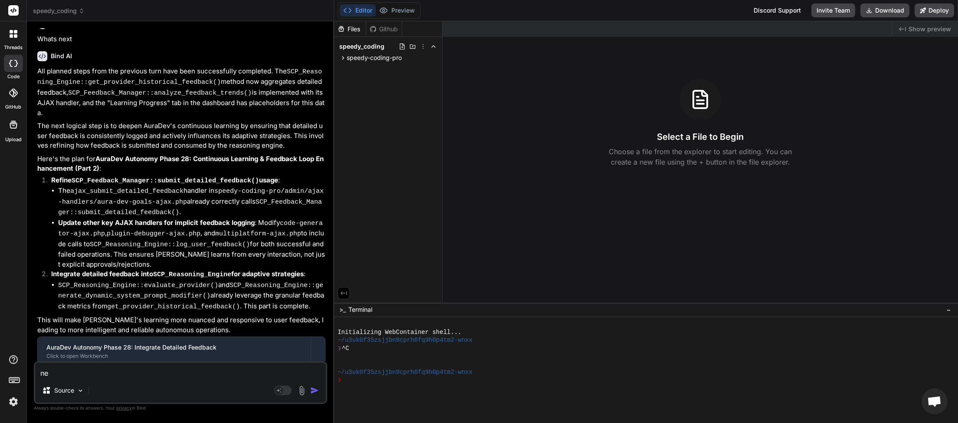
type textarea "nex"
type textarea "x"
type textarea "next"
type textarea "x"
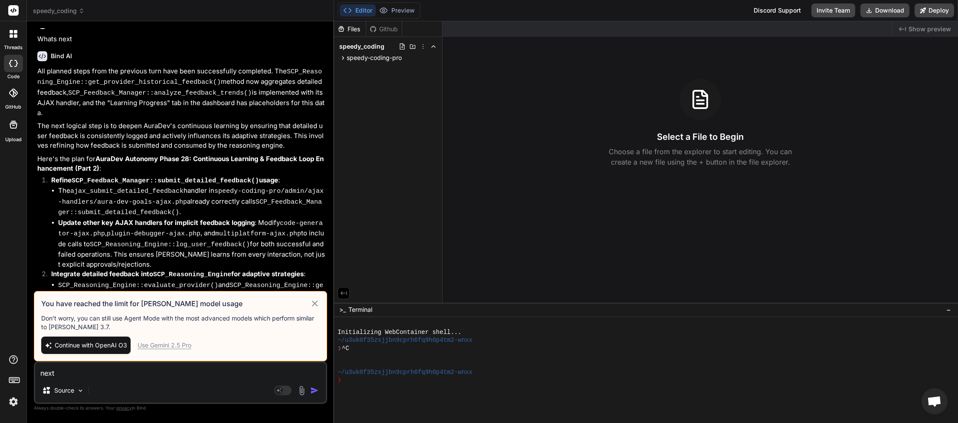
type textarea "next"
click at [175, 345] on div "Use Gemini 2.5 Pro" at bounding box center [165, 345] width 54 height 9
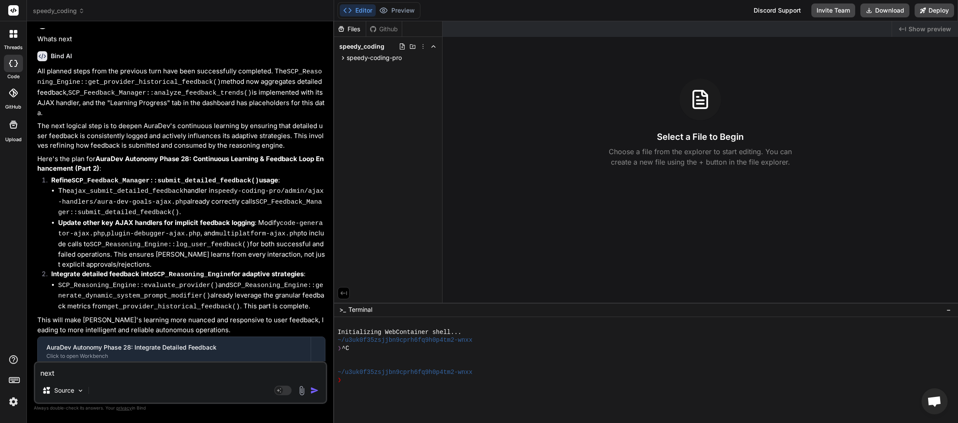
click at [316, 392] on img "button" at bounding box center [314, 390] width 9 height 9
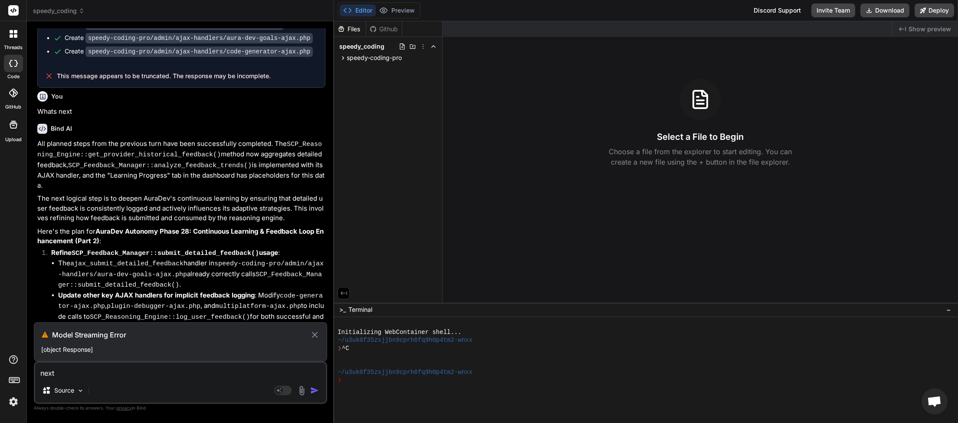
scroll to position [2381, 0]
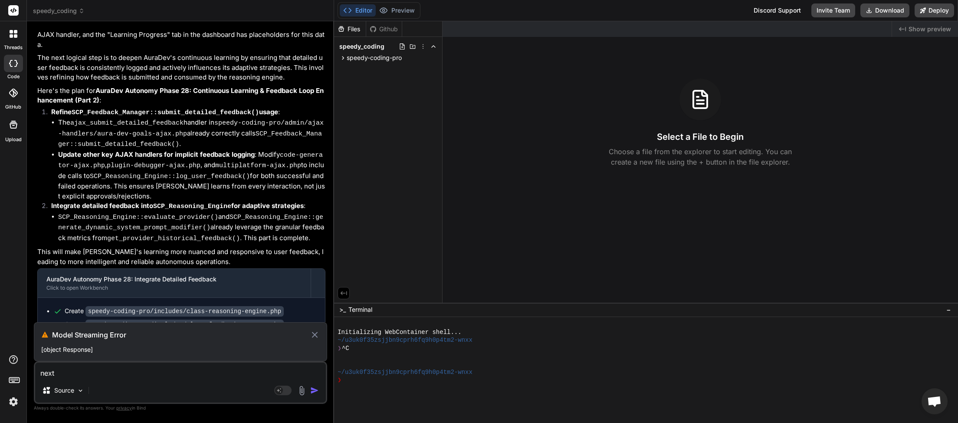
drag, startPoint x: 312, startPoint y: 336, endPoint x: 307, endPoint y: 336, distance: 4.8
click at [313, 336] on icon at bounding box center [315, 334] width 10 height 10
type textarea "x"
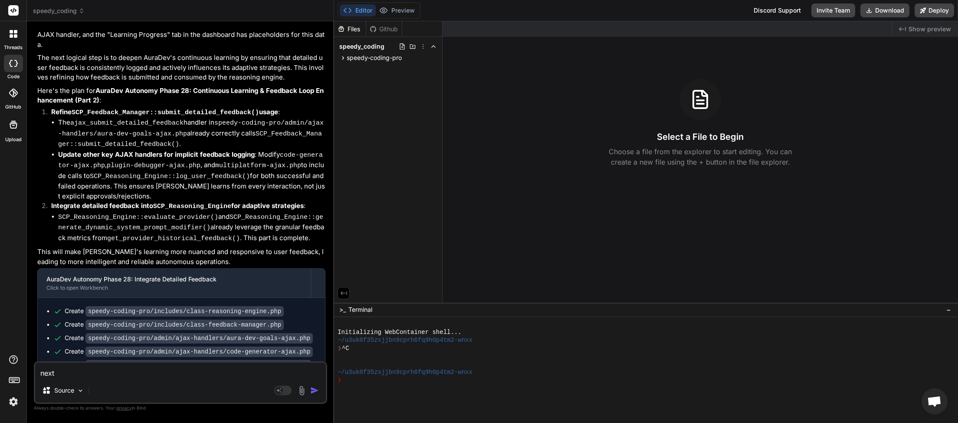
scroll to position [2342, 0]
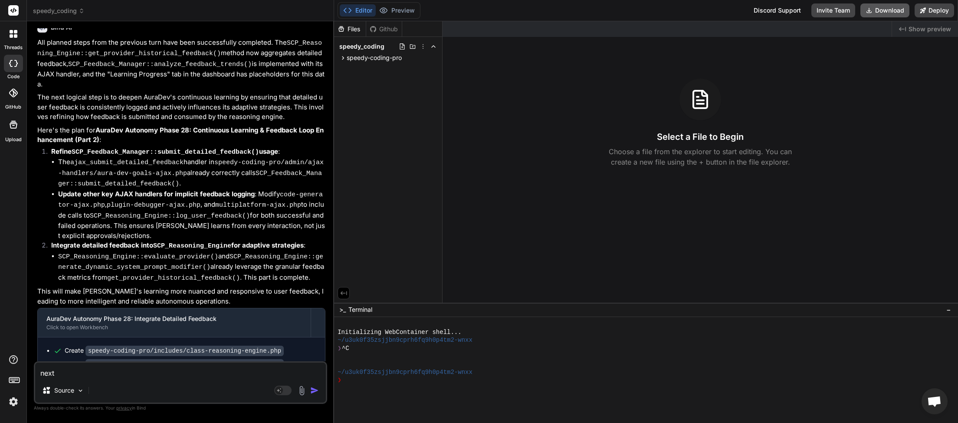
click at [884, 13] on button "Download" at bounding box center [885, 10] width 49 height 14
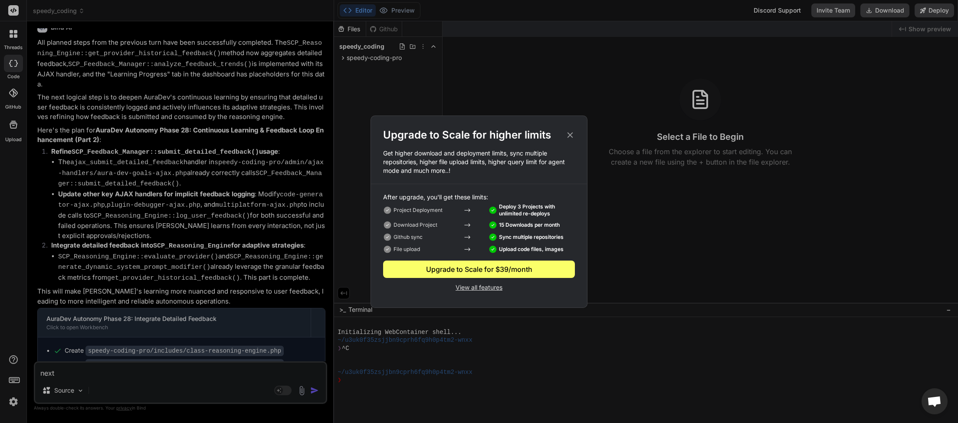
click at [568, 134] on icon at bounding box center [571, 135] width 10 height 10
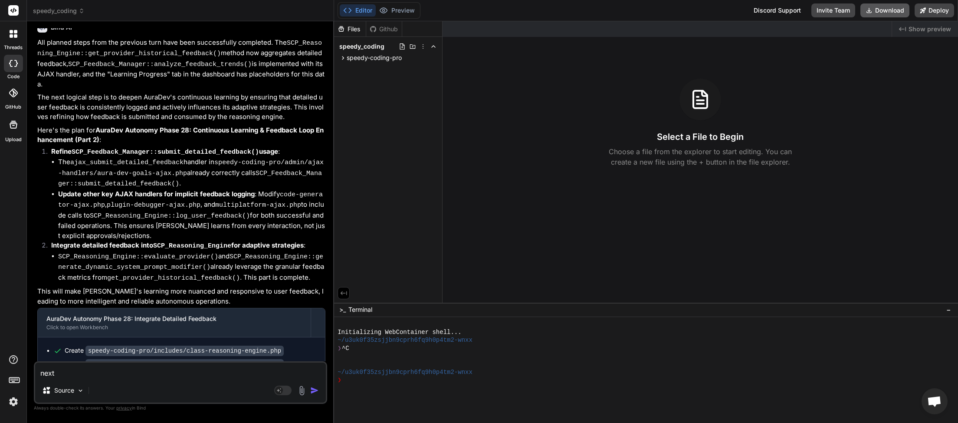
click at [880, 11] on button "Download" at bounding box center [885, 10] width 49 height 14
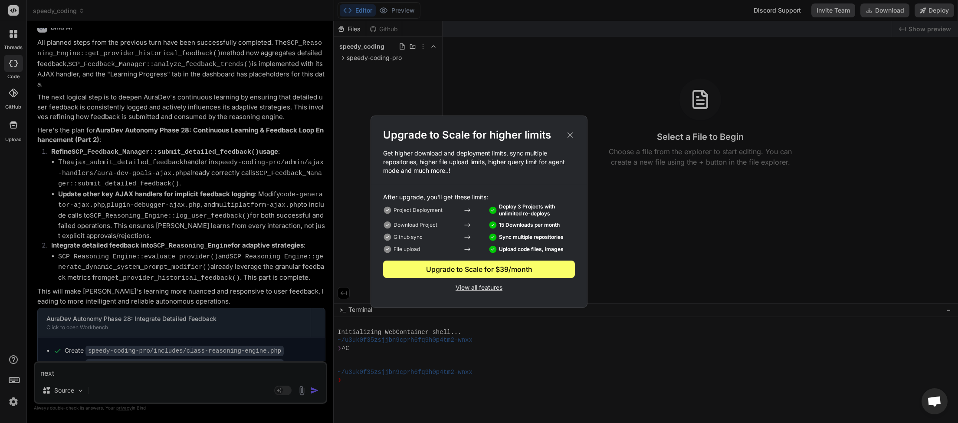
click at [572, 135] on icon at bounding box center [571, 135] width 10 height 10
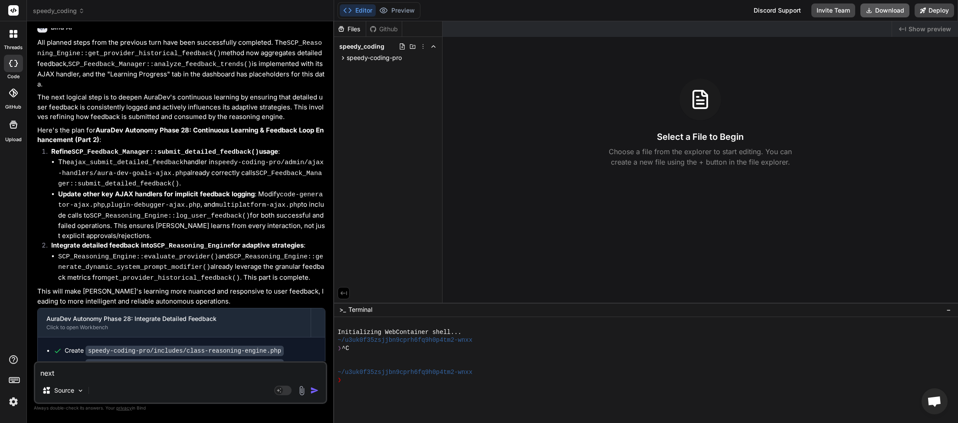
click at [885, 10] on button "Download" at bounding box center [885, 10] width 49 height 14
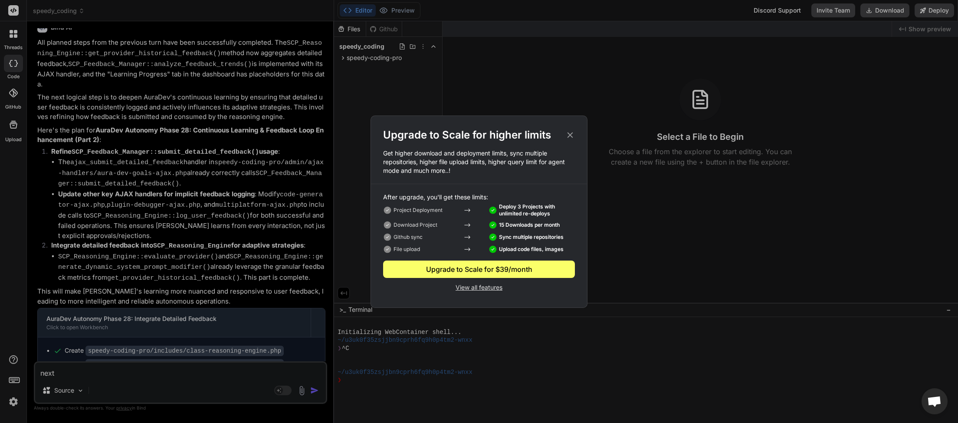
click at [469, 285] on p "View all features" at bounding box center [479, 286] width 192 height 10
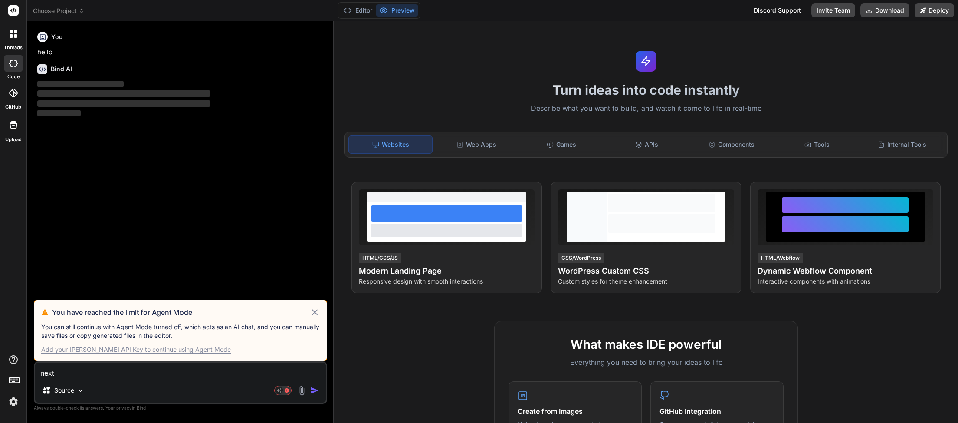
click at [315, 312] on icon at bounding box center [315, 312] width 6 height 6
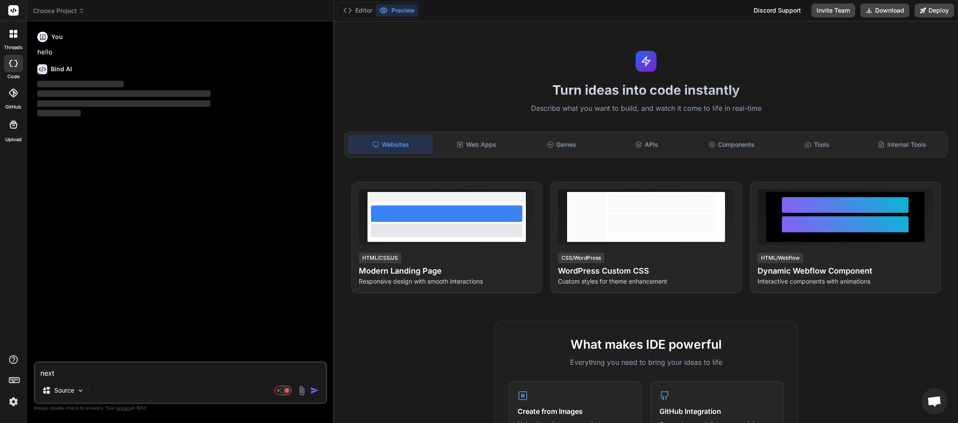
scroll to position [244, 0]
click at [17, 403] on img at bounding box center [13, 401] width 15 height 15
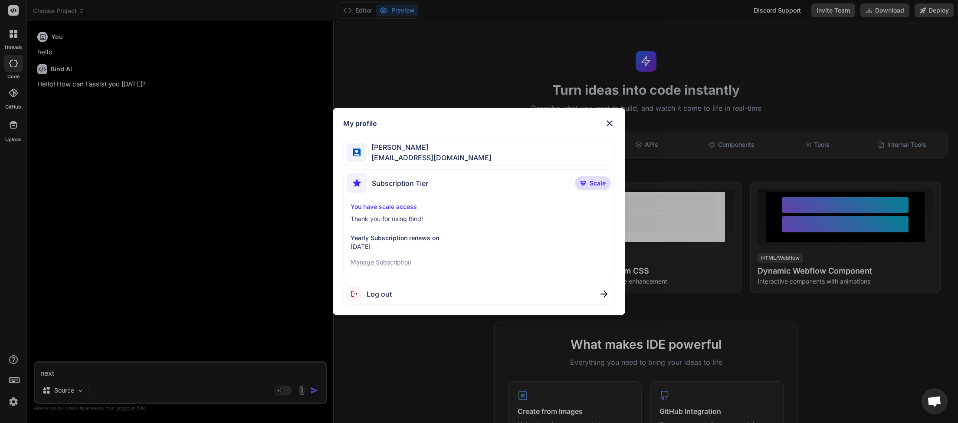
click at [396, 260] on p "Manage Subscription" at bounding box center [479, 262] width 257 height 9
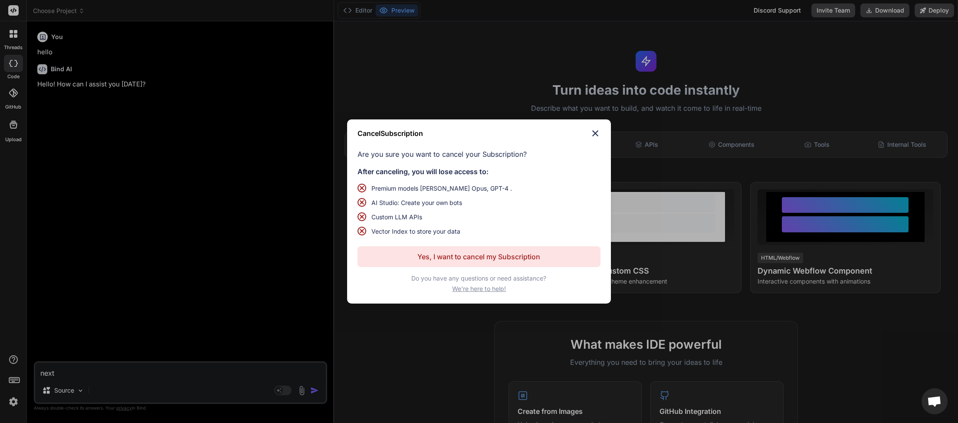
click at [484, 255] on p "Yes, I want to cancel my Subscription" at bounding box center [479, 256] width 123 height 10
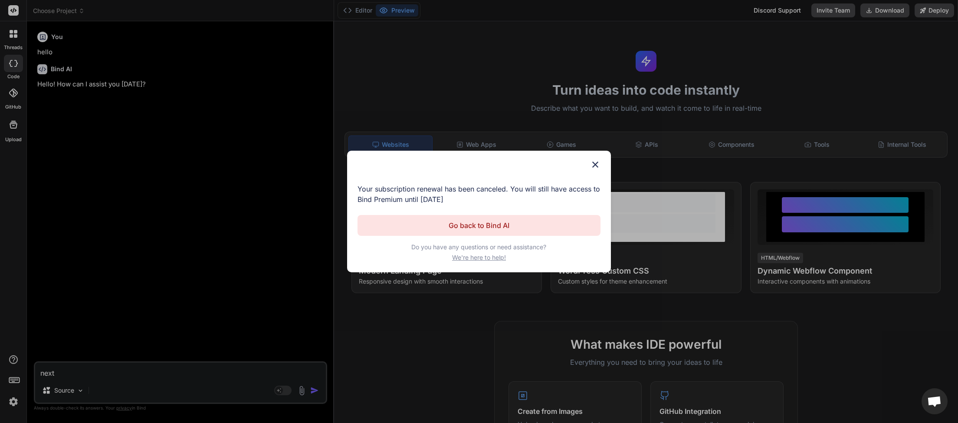
click at [468, 223] on p "Go back to Bind AI" at bounding box center [479, 225] width 61 height 10
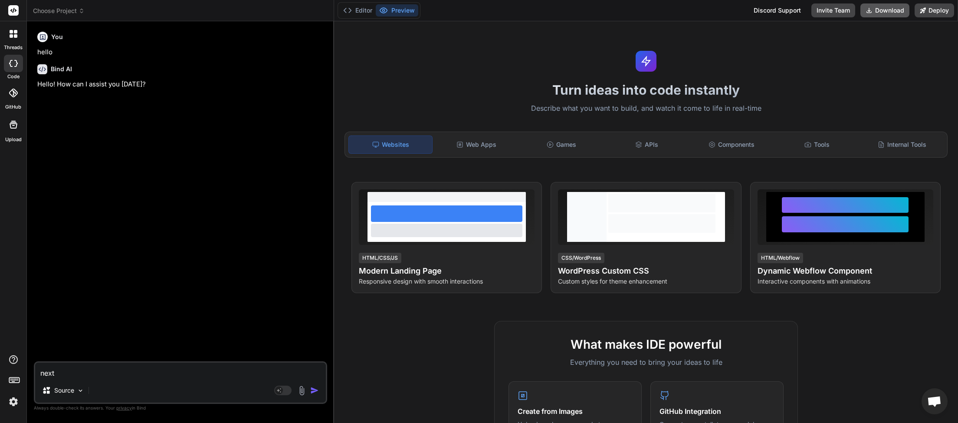
click at [886, 10] on button "Download" at bounding box center [885, 10] width 49 height 14
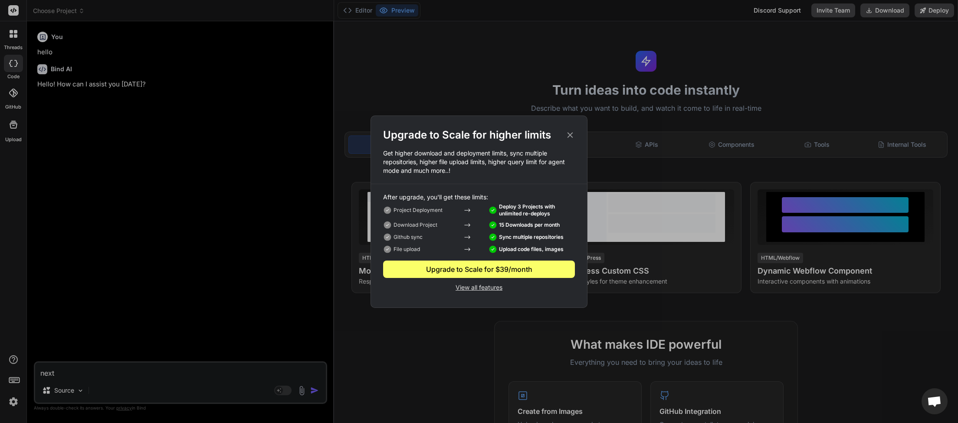
click at [576, 131] on div "Upgrade to Scale for higher limits" at bounding box center [479, 135] width 216 height 14
click at [572, 134] on icon at bounding box center [571, 135] width 6 height 6
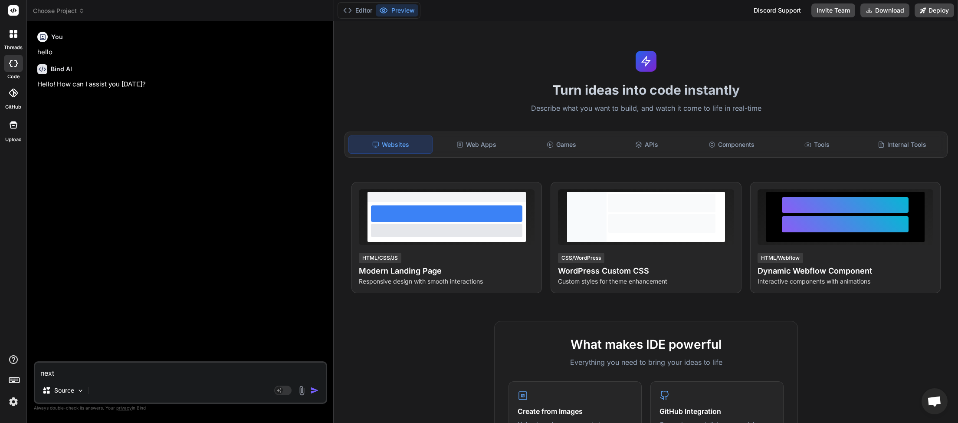
click at [81, 16] on header "Choose Project Created with Pixso." at bounding box center [180, 10] width 307 height 21
click at [83, 8] on icon at bounding box center [82, 11] width 6 height 6
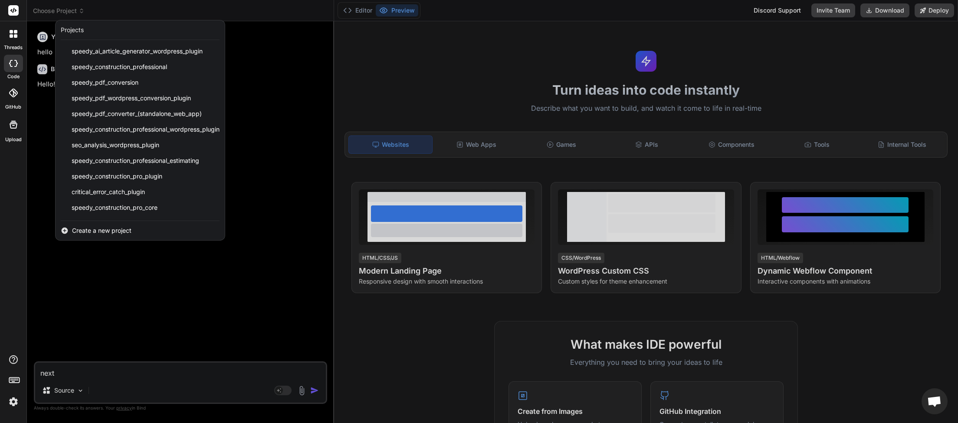
scroll to position [217, 0]
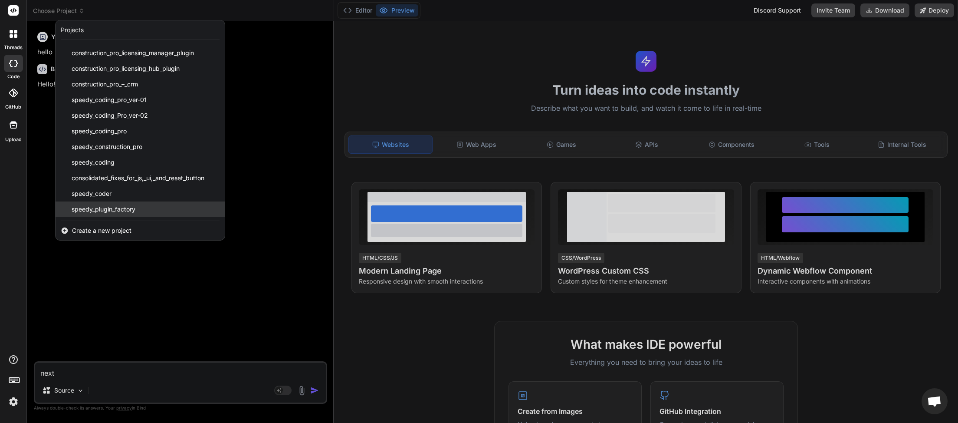
click at [106, 207] on span "speedy_plugin_factory" at bounding box center [104, 209] width 64 height 9
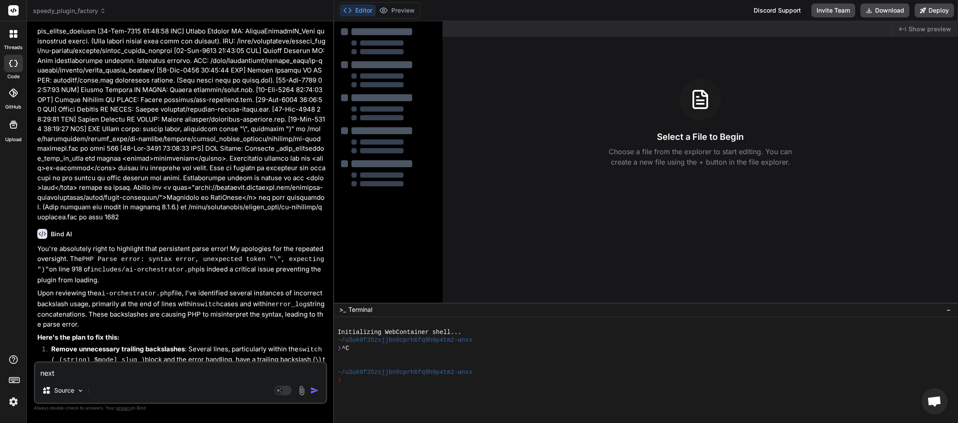
type textarea "x"
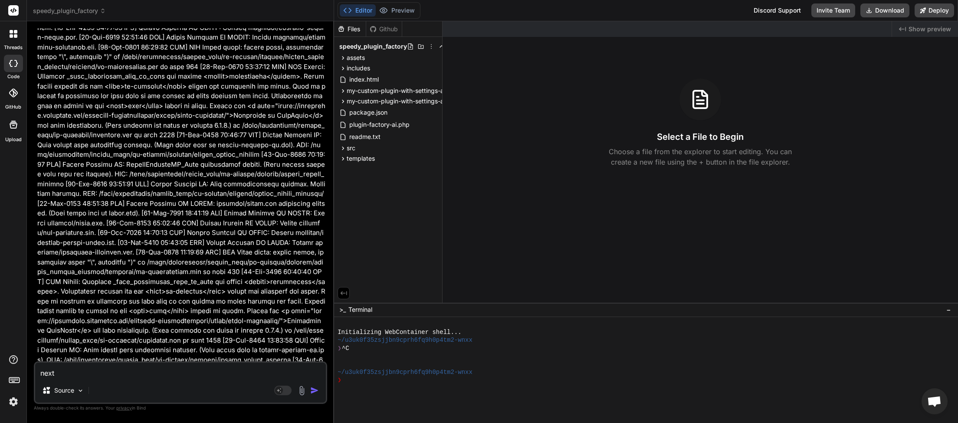
scroll to position [71063, 0]
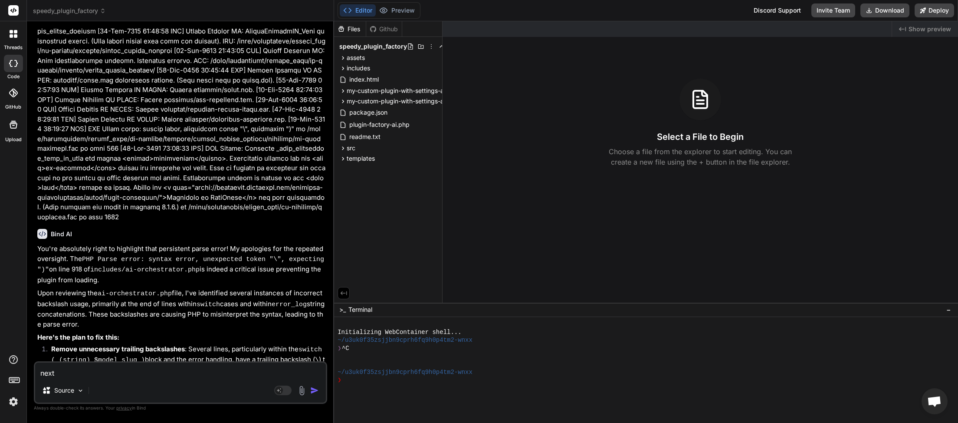
click at [102, 9] on icon at bounding box center [103, 11] width 6 height 6
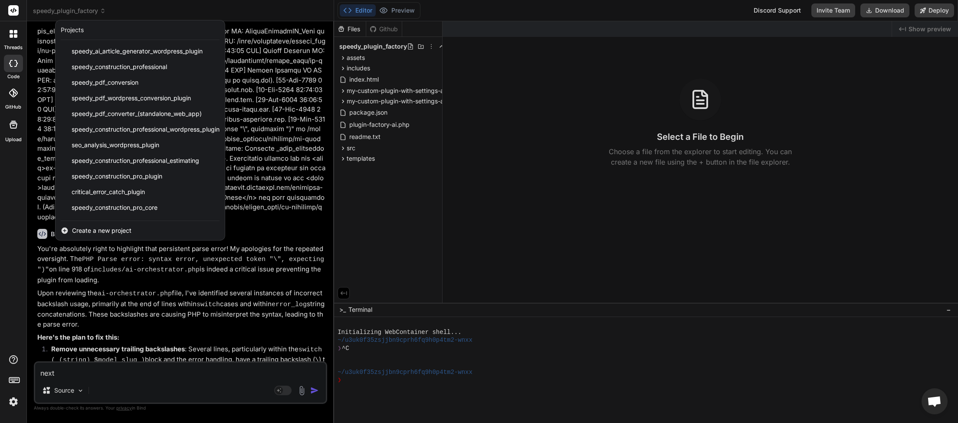
scroll to position [217, 0]
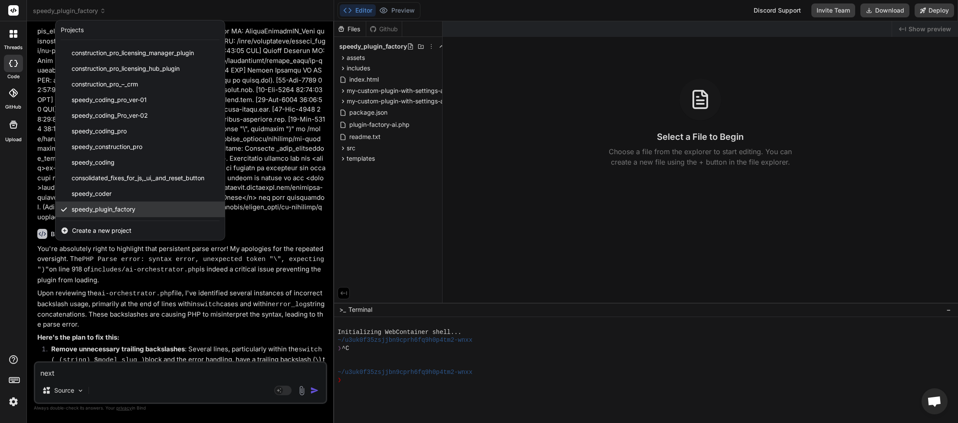
click at [113, 205] on span "speedy_plugin_factory" at bounding box center [104, 209] width 64 height 9
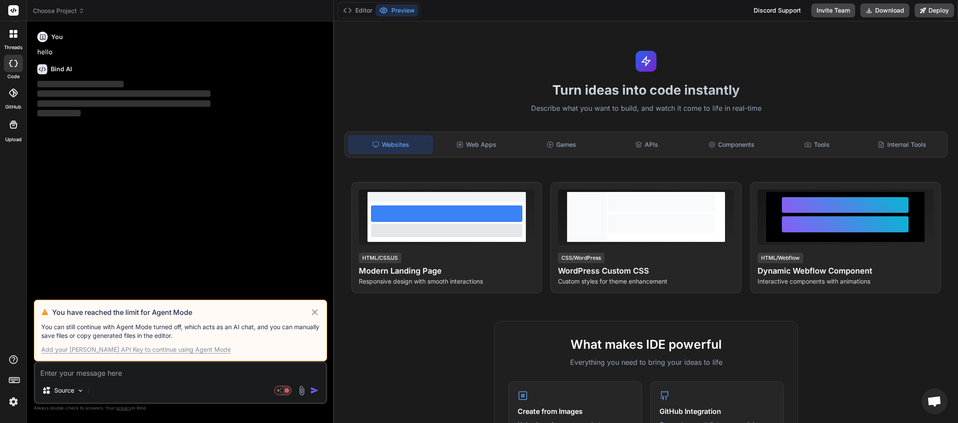
scroll to position [244, 0]
click at [317, 310] on icon at bounding box center [315, 312] width 6 height 6
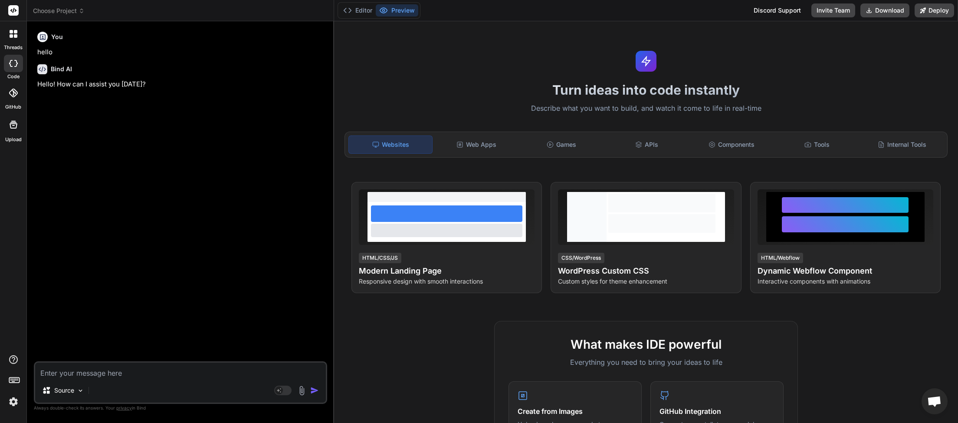
type textarea "x"
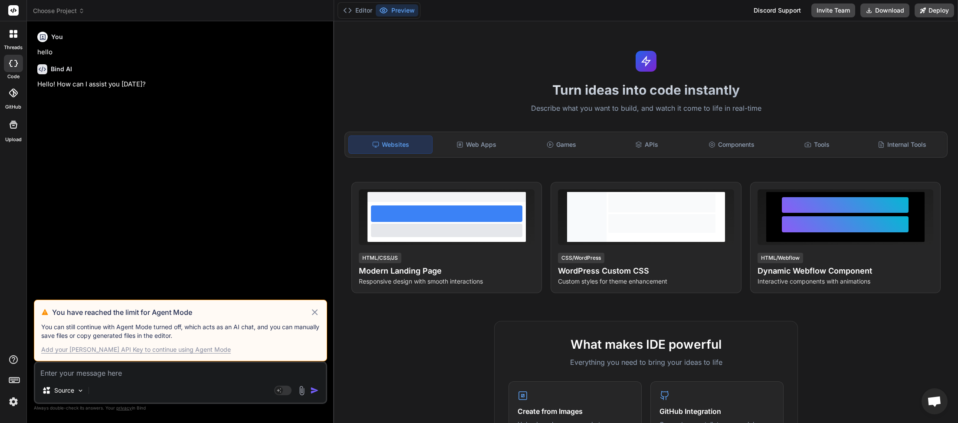
scroll to position [244, 0]
click at [316, 312] on icon at bounding box center [315, 312] width 10 height 10
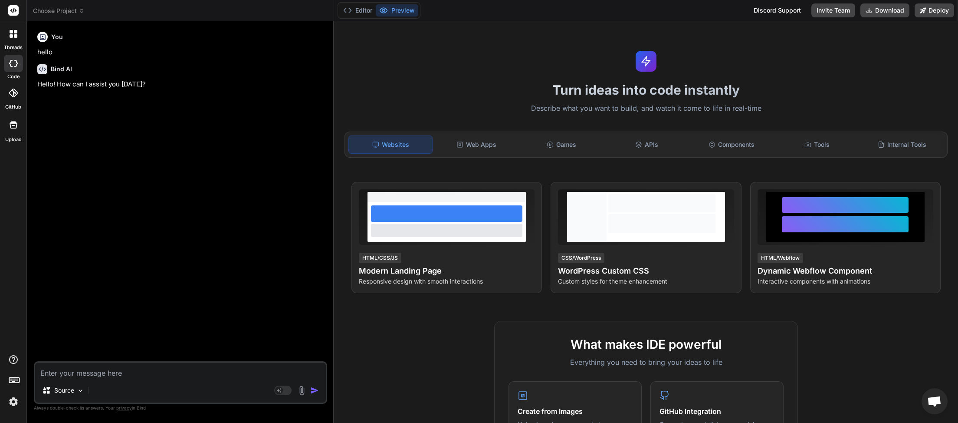
click at [79, 13] on span "Choose Project" at bounding box center [59, 11] width 52 height 9
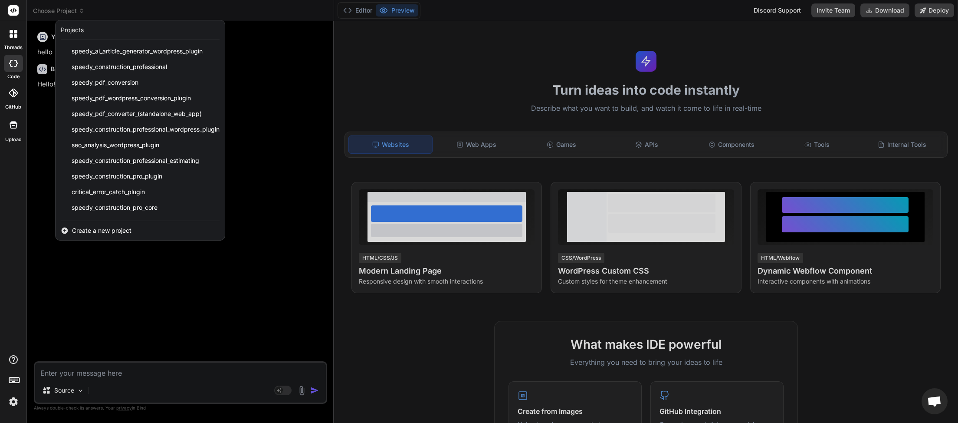
scroll to position [217, 0]
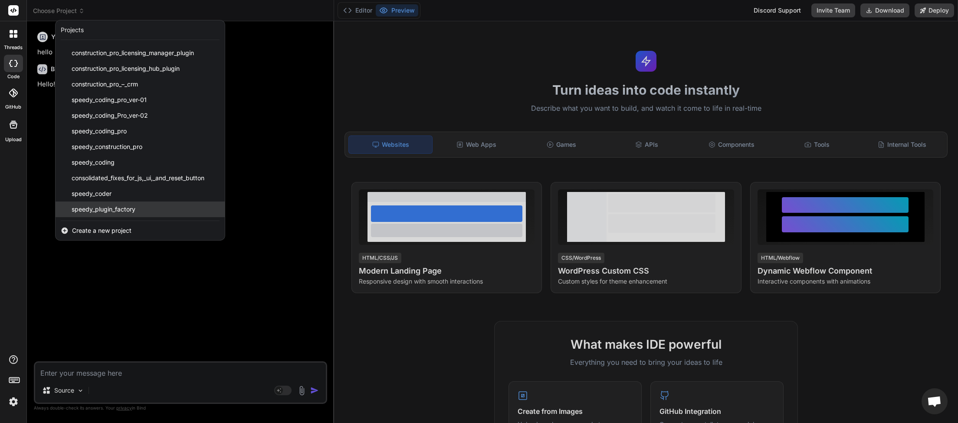
click at [115, 209] on span "speedy_plugin_factory" at bounding box center [104, 209] width 64 height 9
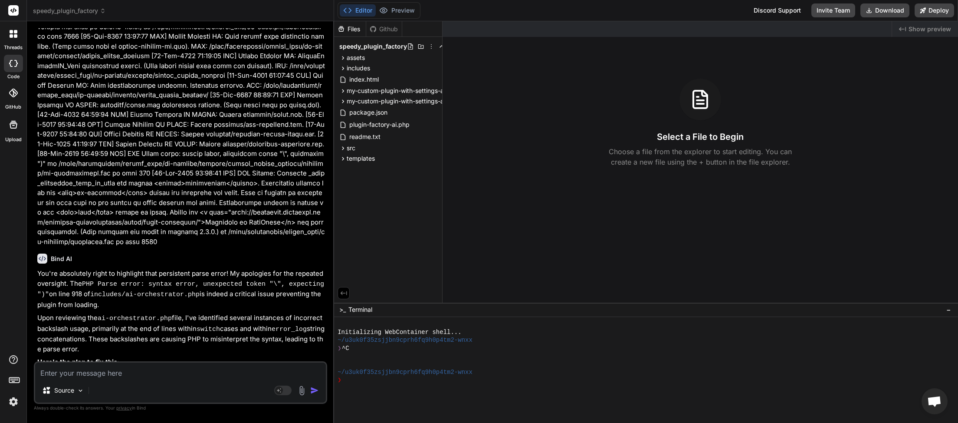
scroll to position [71063, 0]
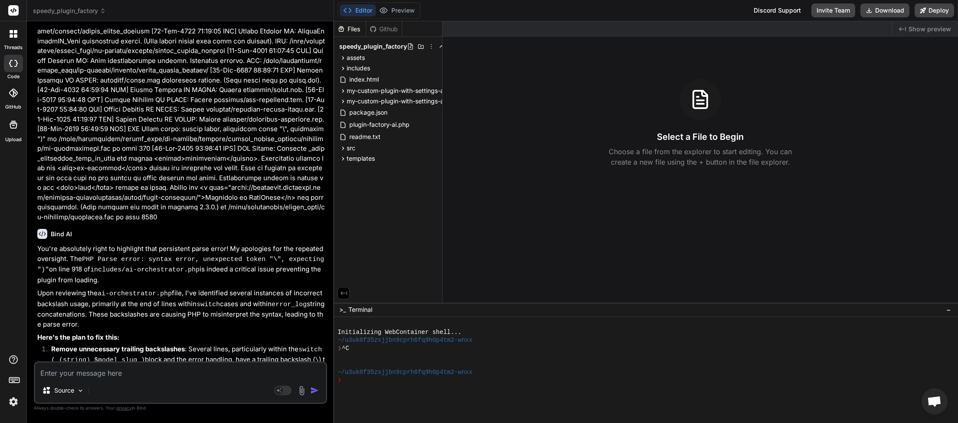
click at [364, 64] on div "includes" at bounding box center [388, 68] width 101 height 10
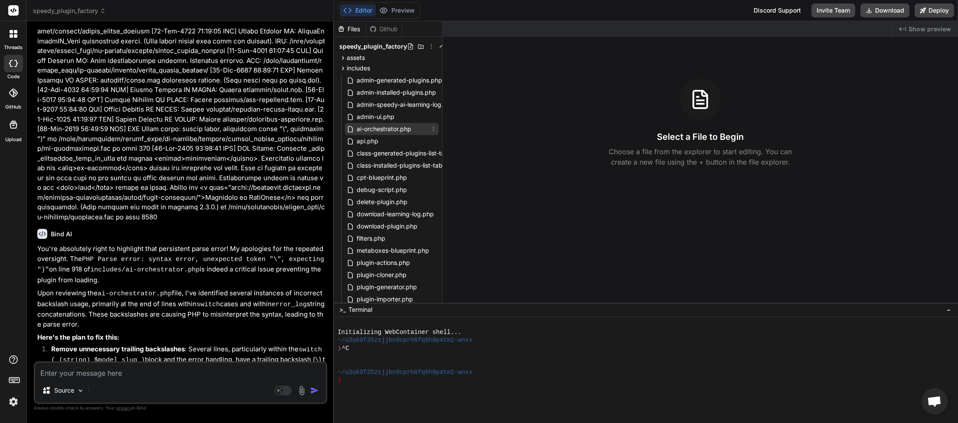
click at [375, 130] on span "ai-orchestrator.php" at bounding box center [384, 129] width 56 height 10
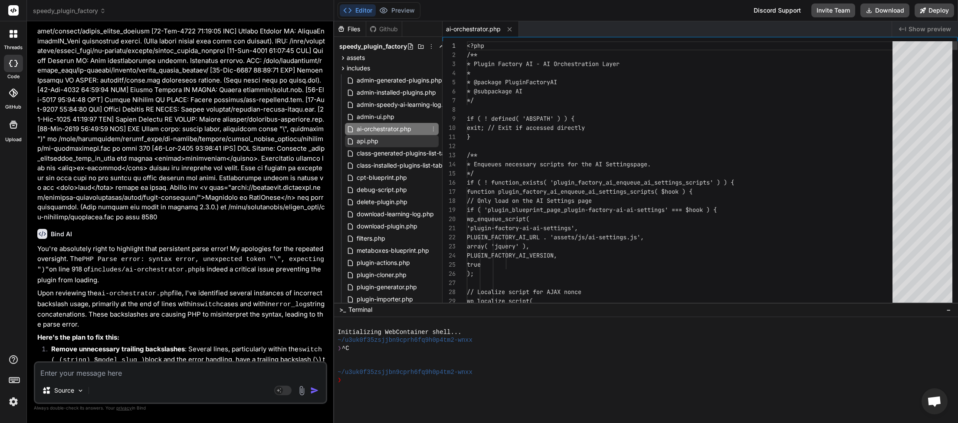
type textarea "x"
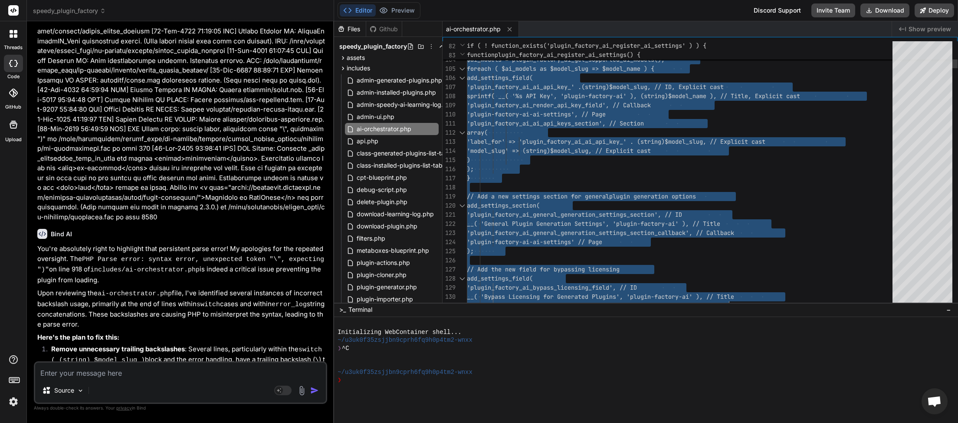
scroll to position [0, 0]
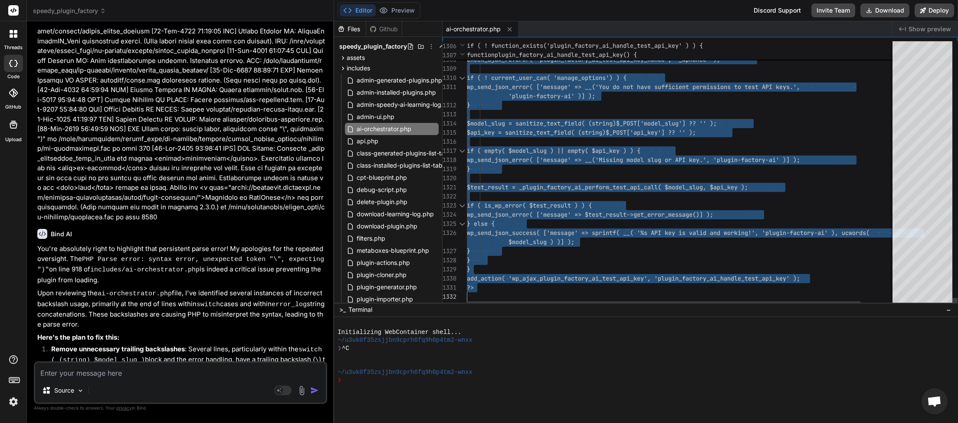
drag, startPoint x: 469, startPoint y: 43, endPoint x: 620, endPoint y: 289, distance: 288.2
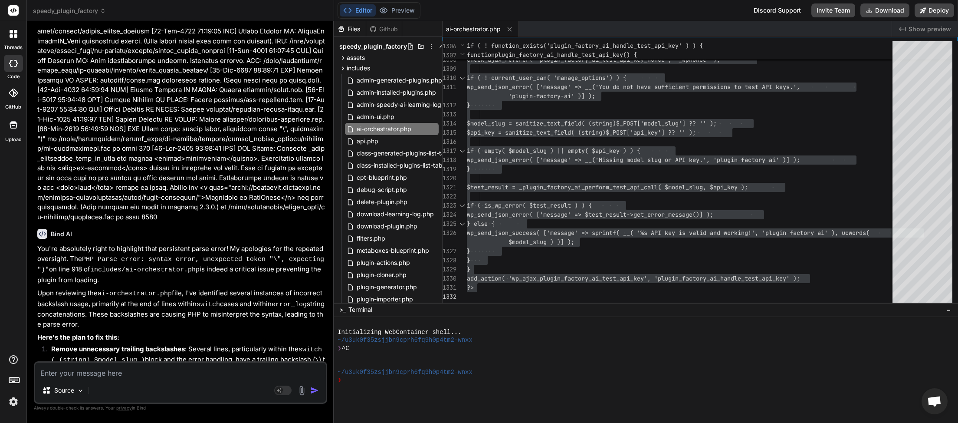
click at [63, 375] on textarea at bounding box center [180, 370] width 291 height 16
paste textarea "Failed: Google API returned HTTP 404: models/gemini-pro is not found for API ve…"
type textarea "Failed: Google API returned HTTP 404: models/gemini-pro is not found for API ve…"
type textarea "x"
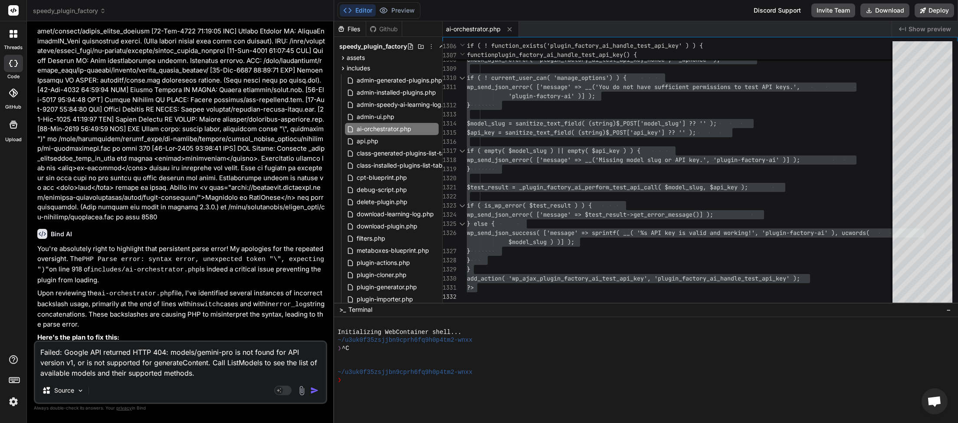
type textarea "Failed: Google API returned HTTP 404: models/gemini-pro is not found for API ve…"
click at [314, 392] on img "button" at bounding box center [314, 390] width 9 height 9
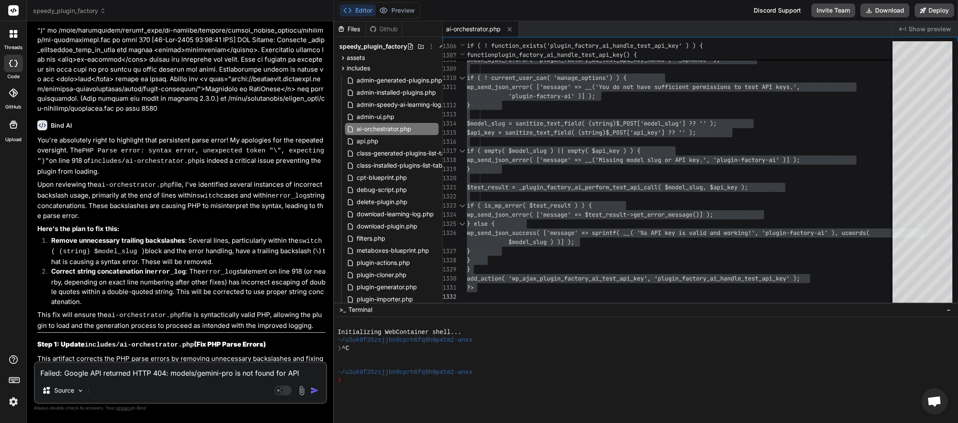
scroll to position [71173, 0]
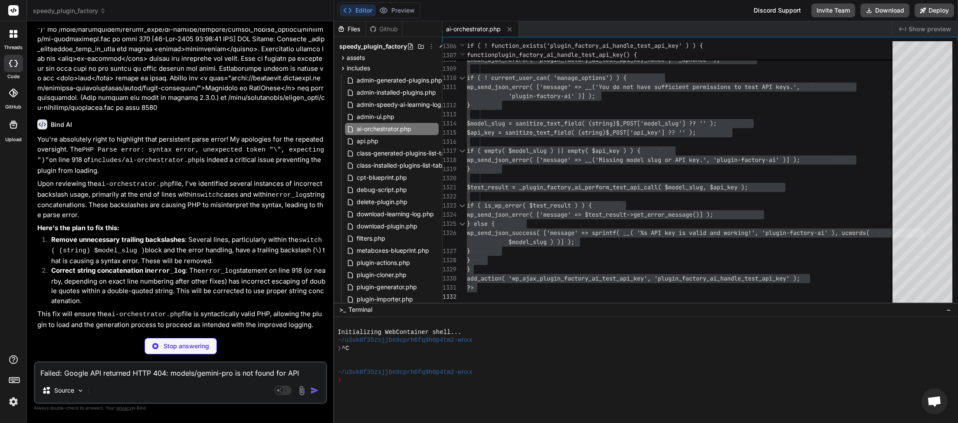
type textarea "x"
